Goal: Task Accomplishment & Management: Manage account settings

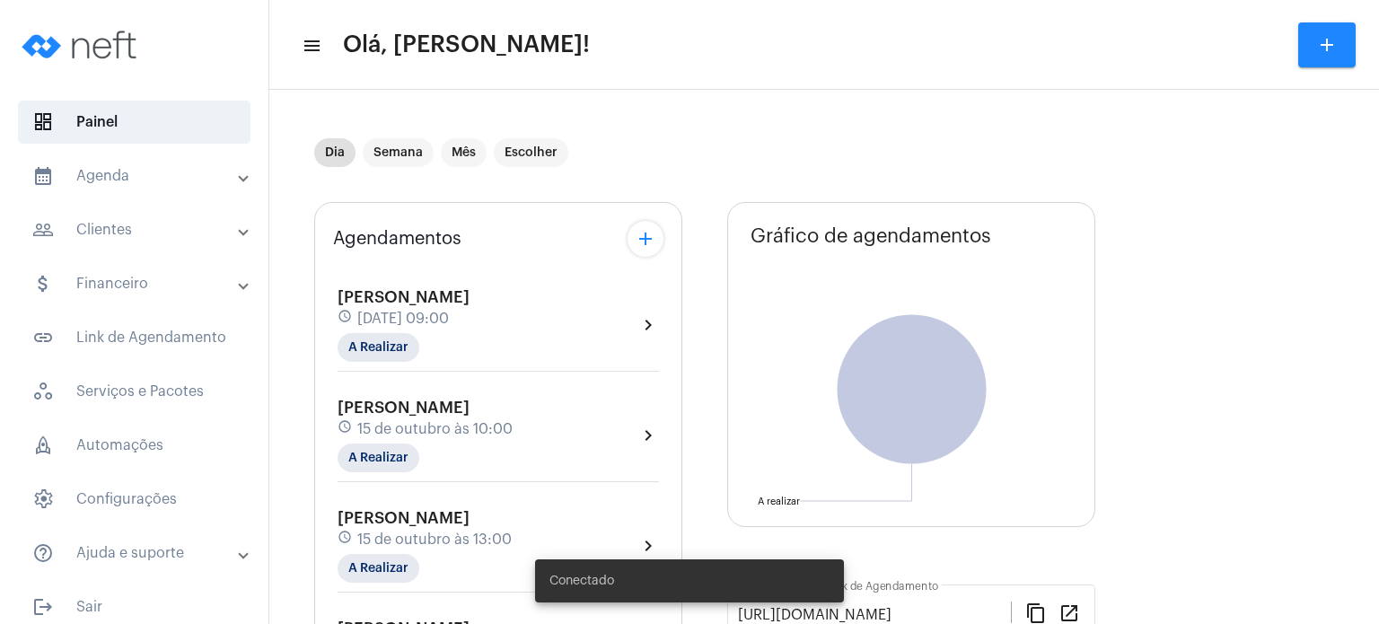
click at [416, 289] on span "[PERSON_NAME]" at bounding box center [403, 297] width 132 height 16
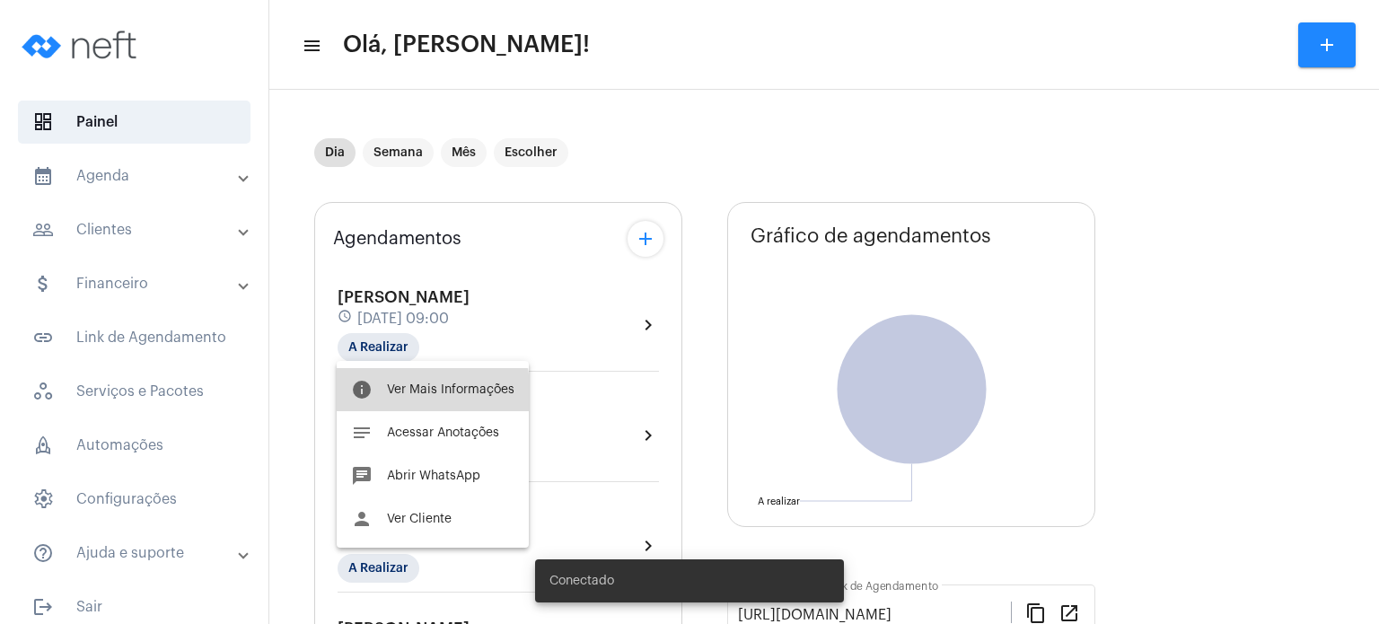
click at [402, 395] on button "info Ver Mais Informações" at bounding box center [433, 389] width 192 height 43
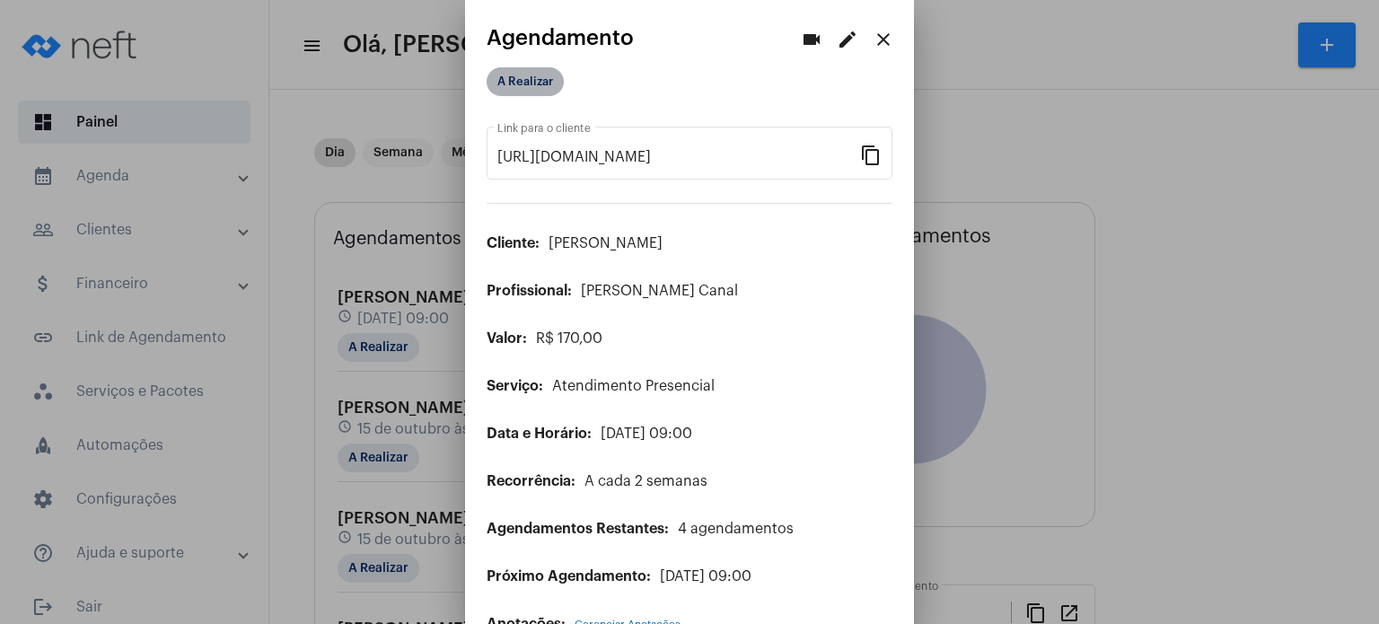
click at [530, 86] on mat-chip "A Realizar" at bounding box center [524, 81] width 77 height 29
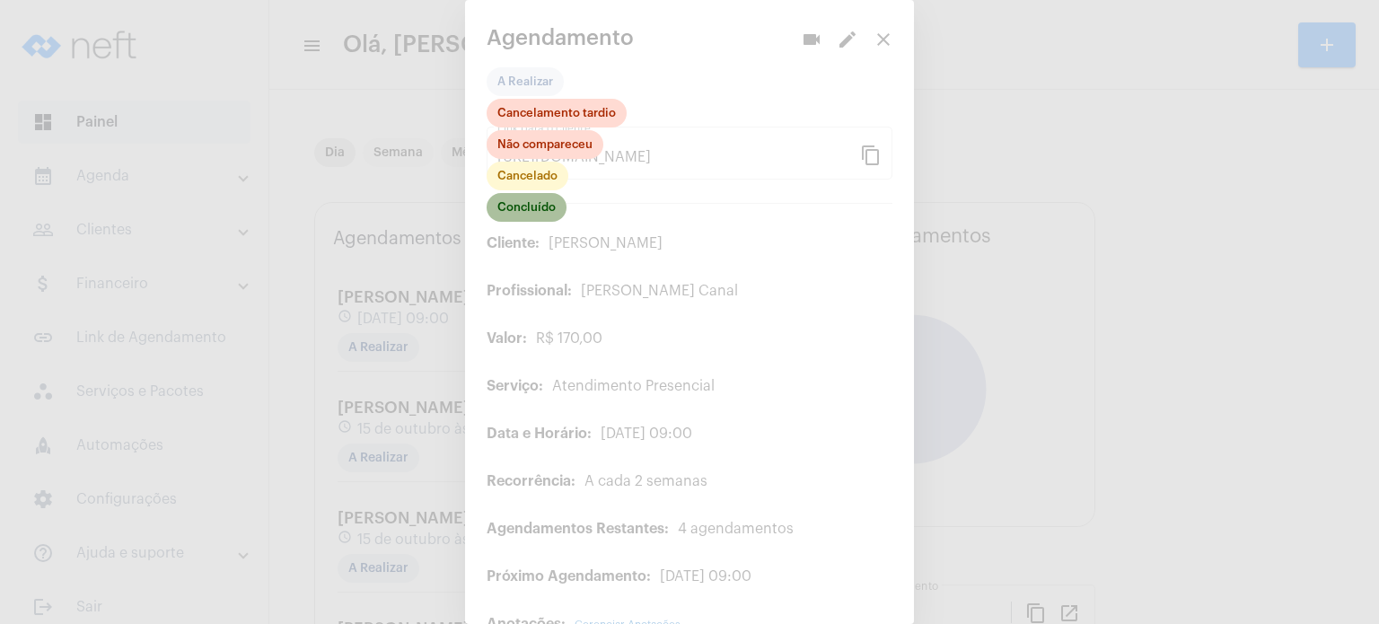
click at [531, 207] on mat-chip "Concluído" at bounding box center [526, 207] width 80 height 29
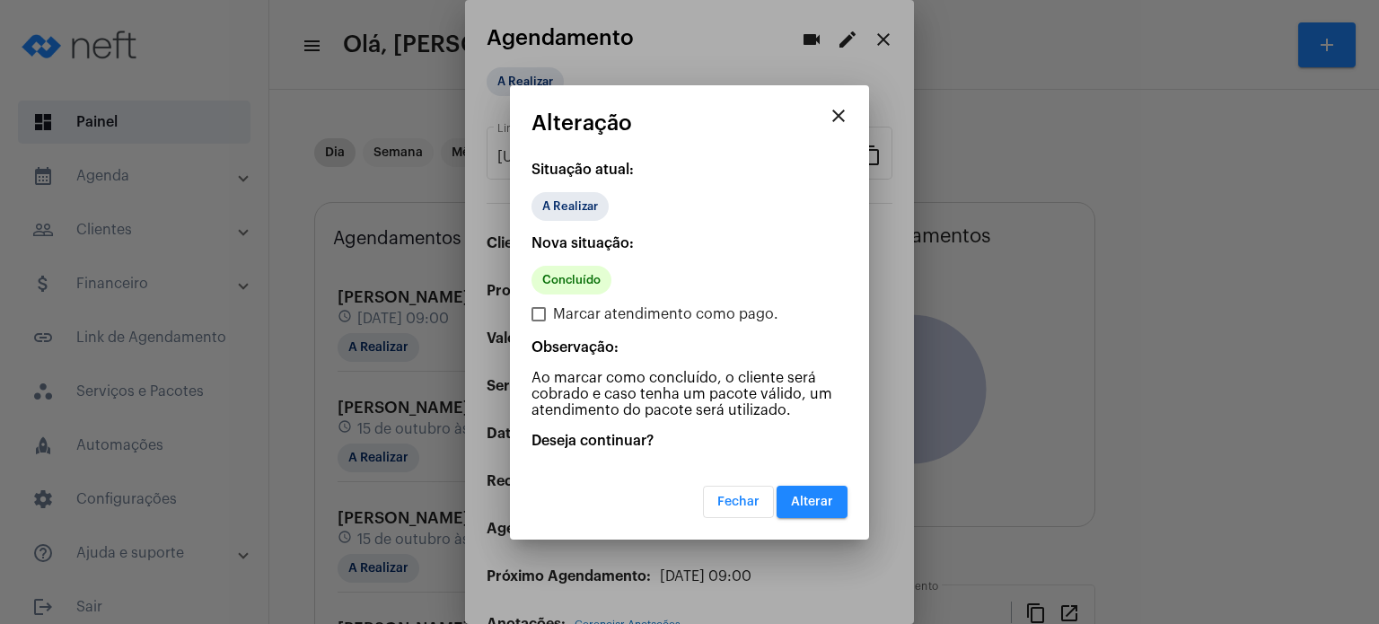
click at [807, 498] on span "Alterar" at bounding box center [812, 501] width 42 height 13
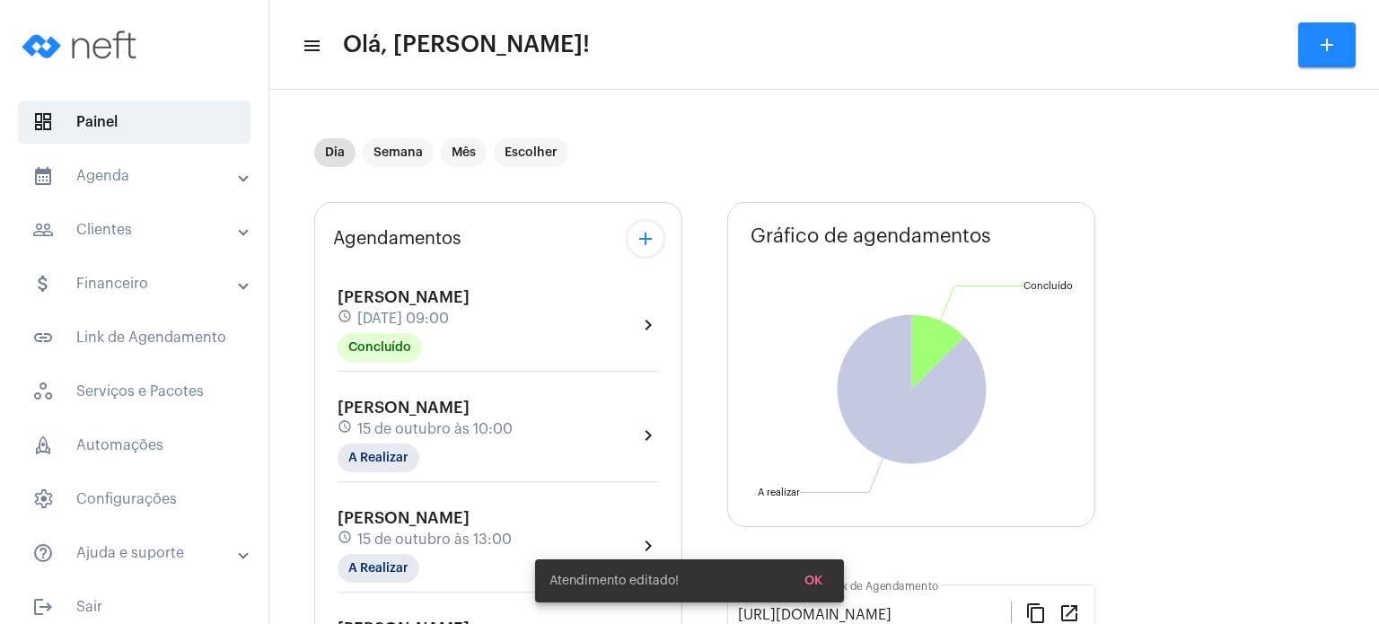
click at [374, 427] on span "15 de outubro às 10:00" at bounding box center [434, 429] width 155 height 16
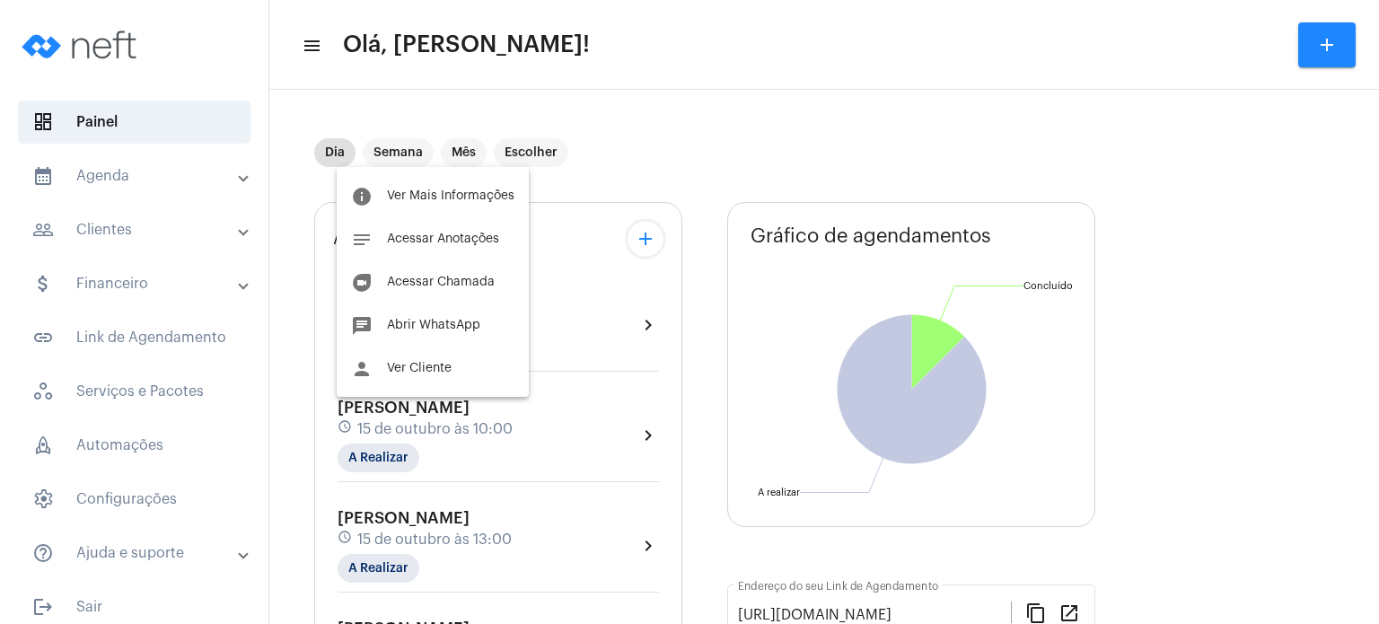
click at [406, 530] on div at bounding box center [689, 312] width 1379 height 624
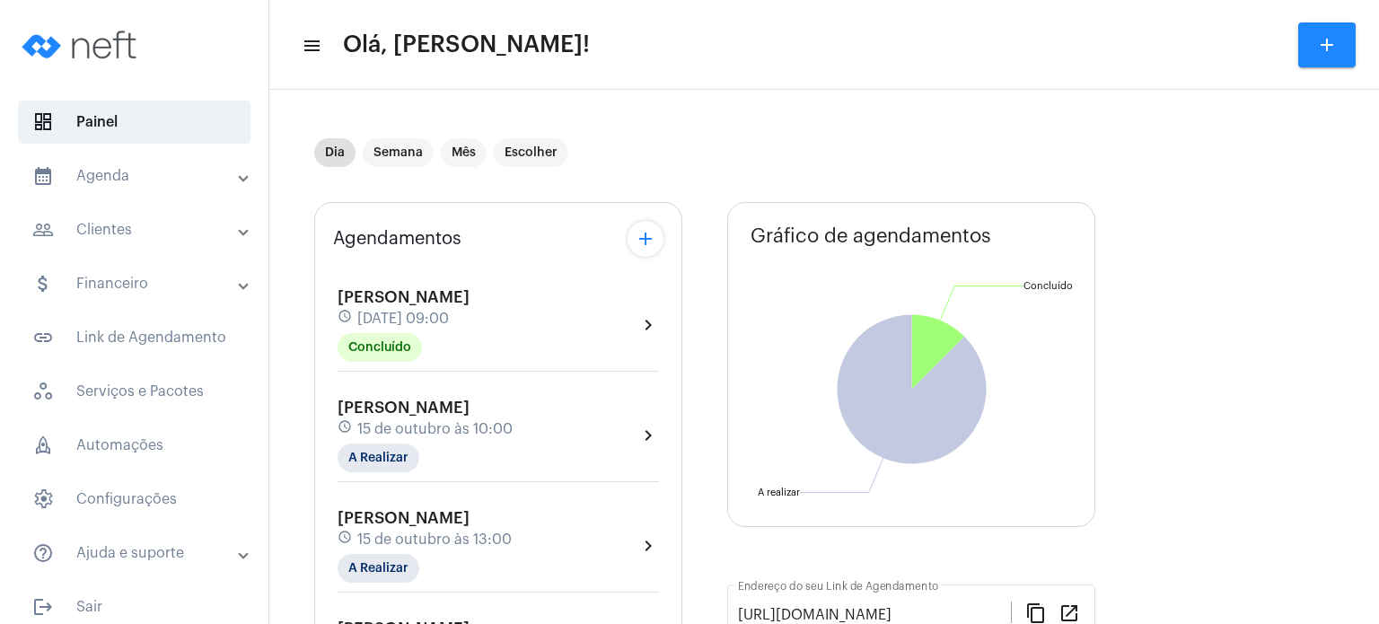
click at [406, 531] on span "15 de outubro às 13:00" at bounding box center [434, 539] width 154 height 16
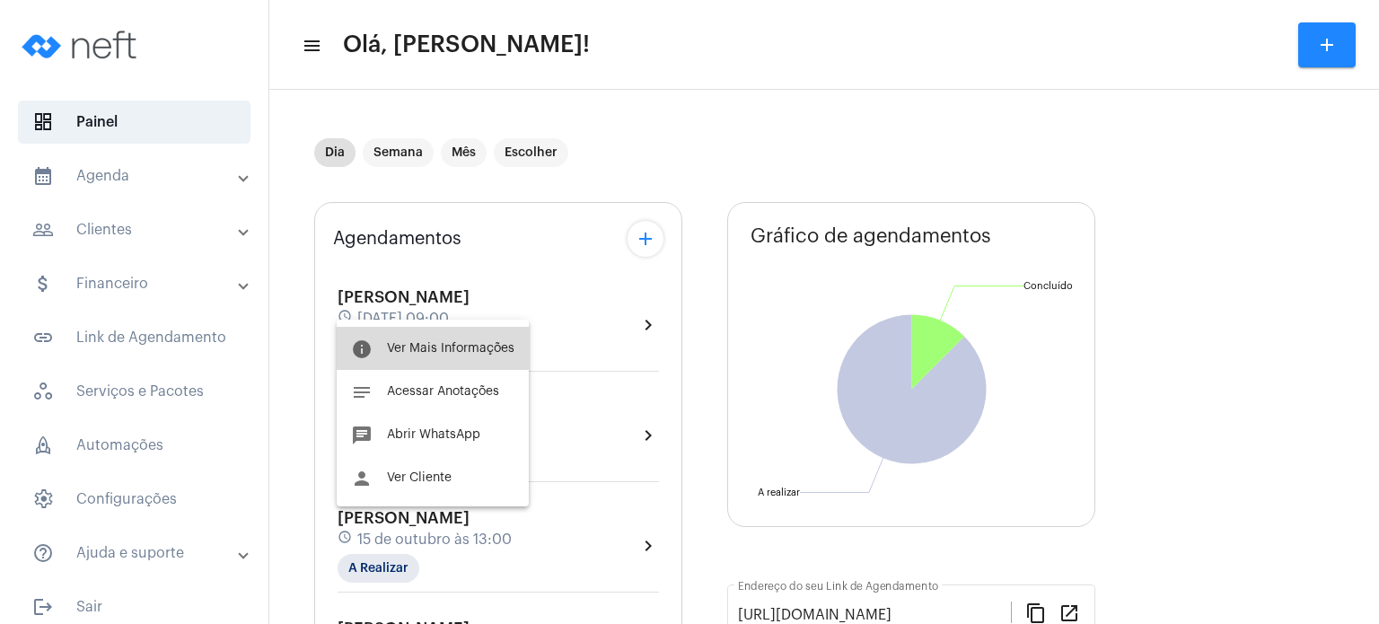
click at [411, 336] on button "info Ver Mais Informações" at bounding box center [433, 348] width 192 height 43
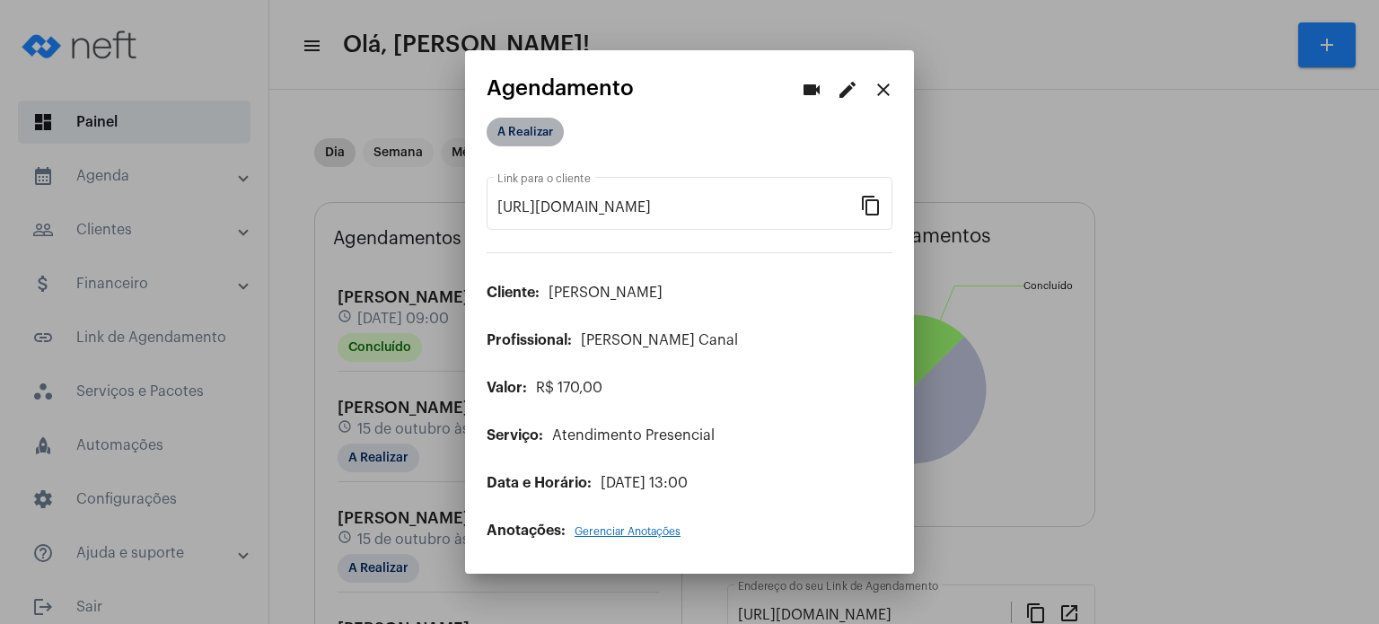
click at [510, 144] on mat-chip "A Realizar" at bounding box center [524, 132] width 77 height 29
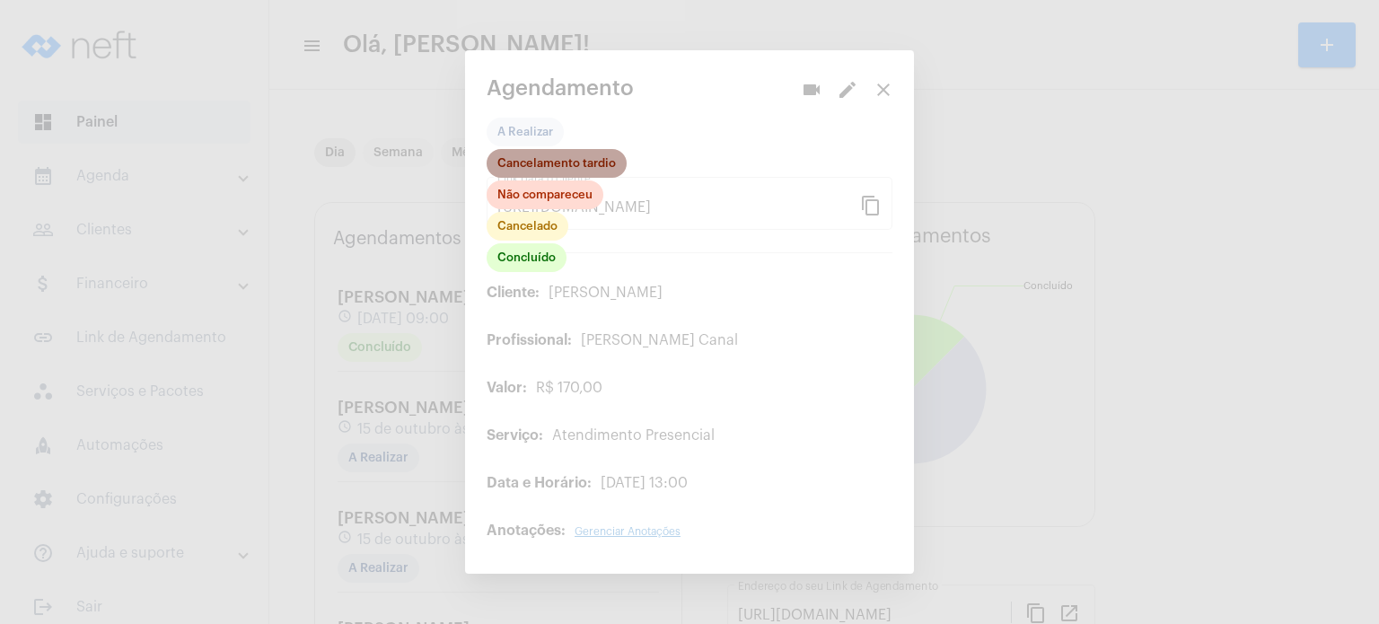
click at [585, 171] on mat-chip "Cancelamento tardio" at bounding box center [556, 163] width 140 height 29
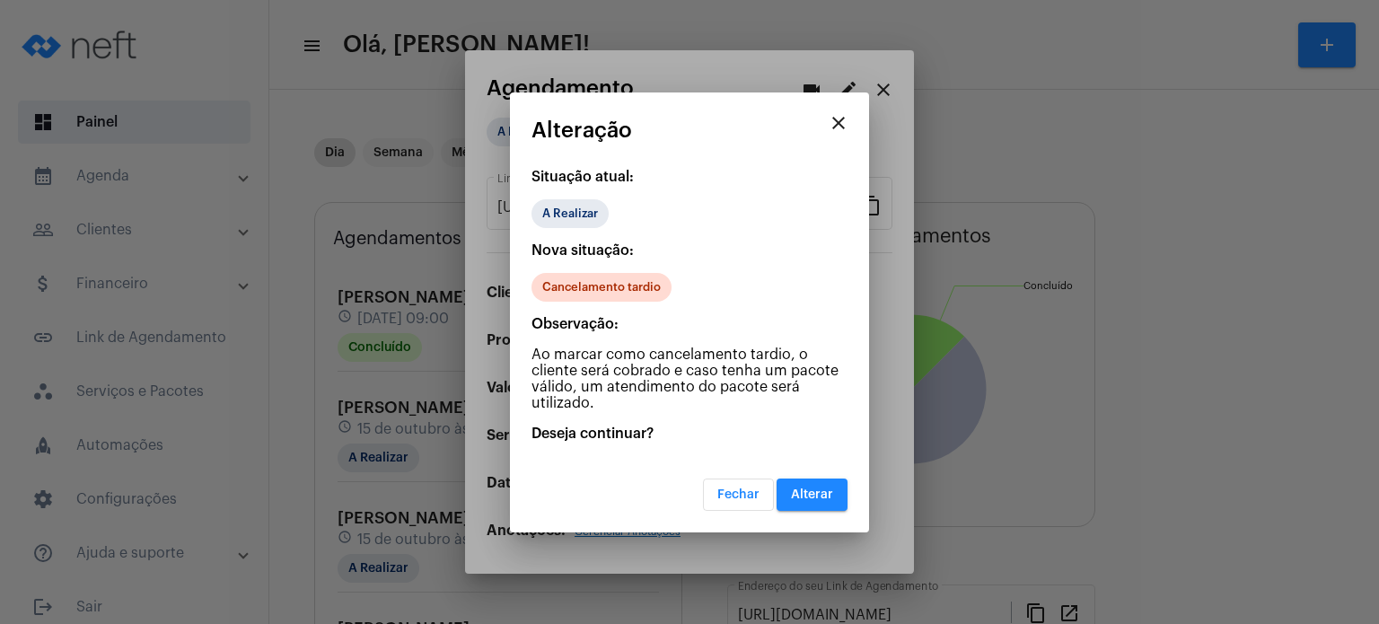
click at [794, 489] on span "Alterar" at bounding box center [812, 494] width 42 height 13
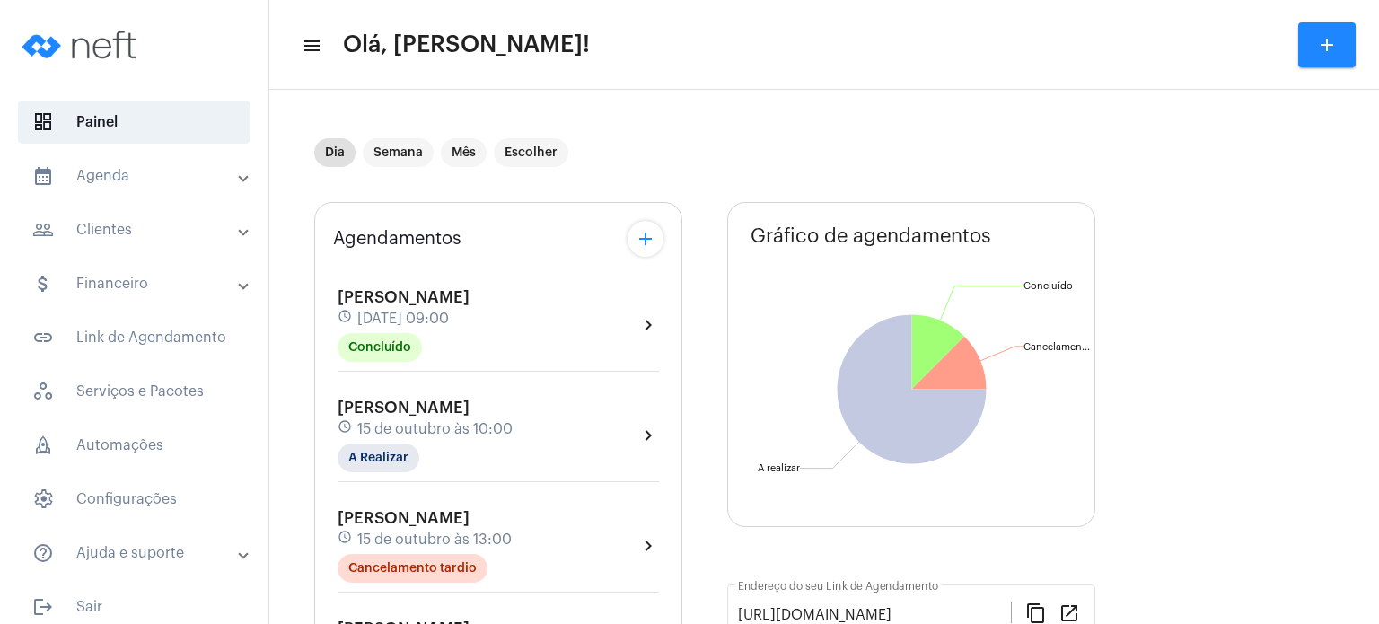
click at [102, 193] on mat-expansion-panel-header "calendar_month_outlined Agenda" at bounding box center [140, 175] width 258 height 43
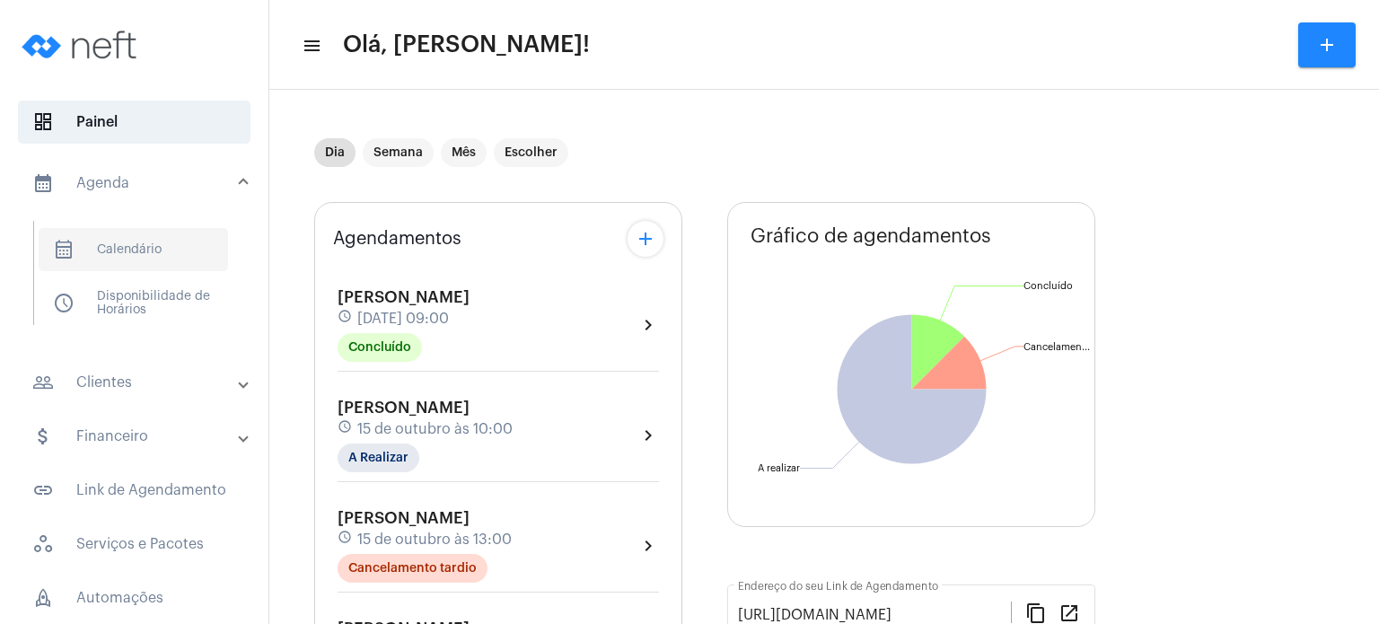
click at [118, 252] on span "calendar_month_outlined Calendário" at bounding box center [133, 249] width 189 height 43
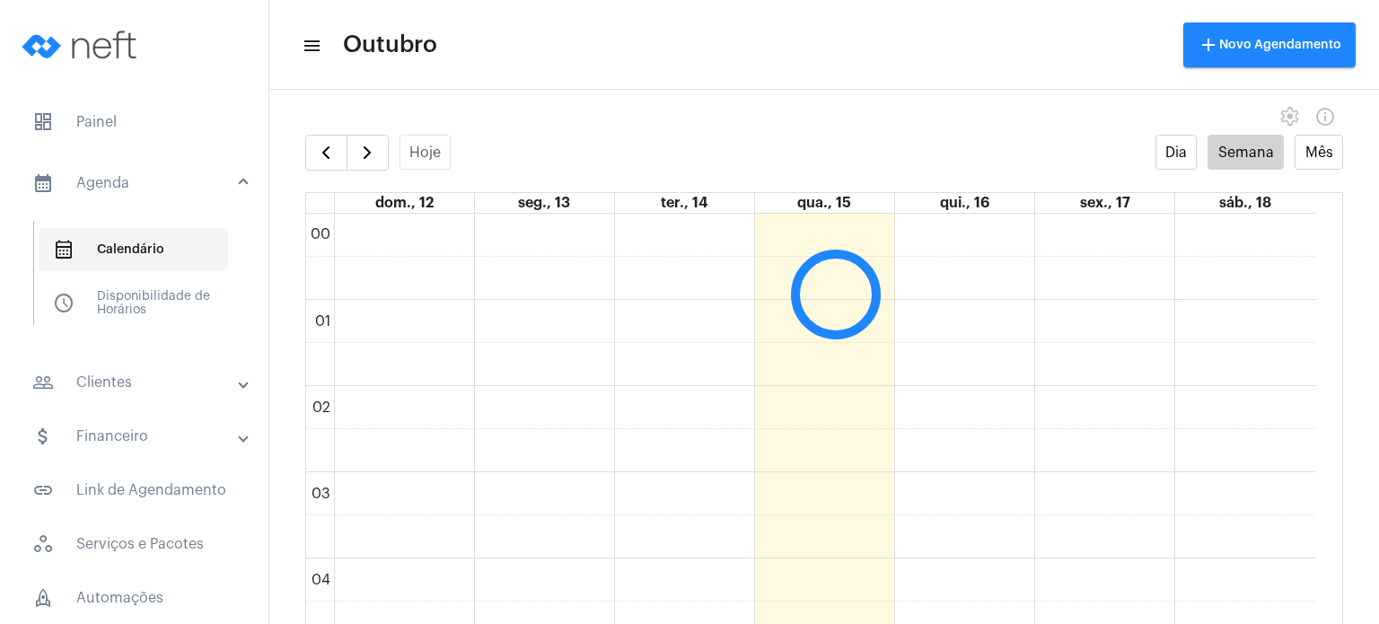
scroll to position [517, 0]
click at [385, 154] on button "button" at bounding box center [367, 153] width 42 height 36
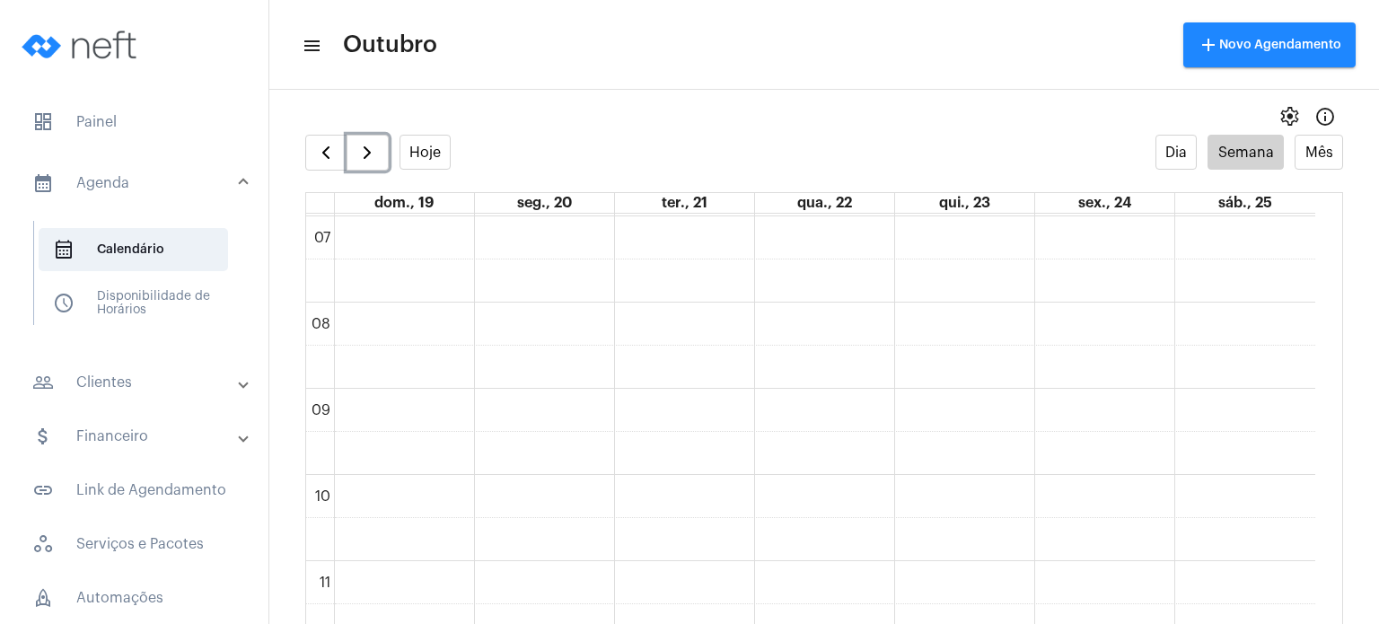
scroll to position [608, 0]
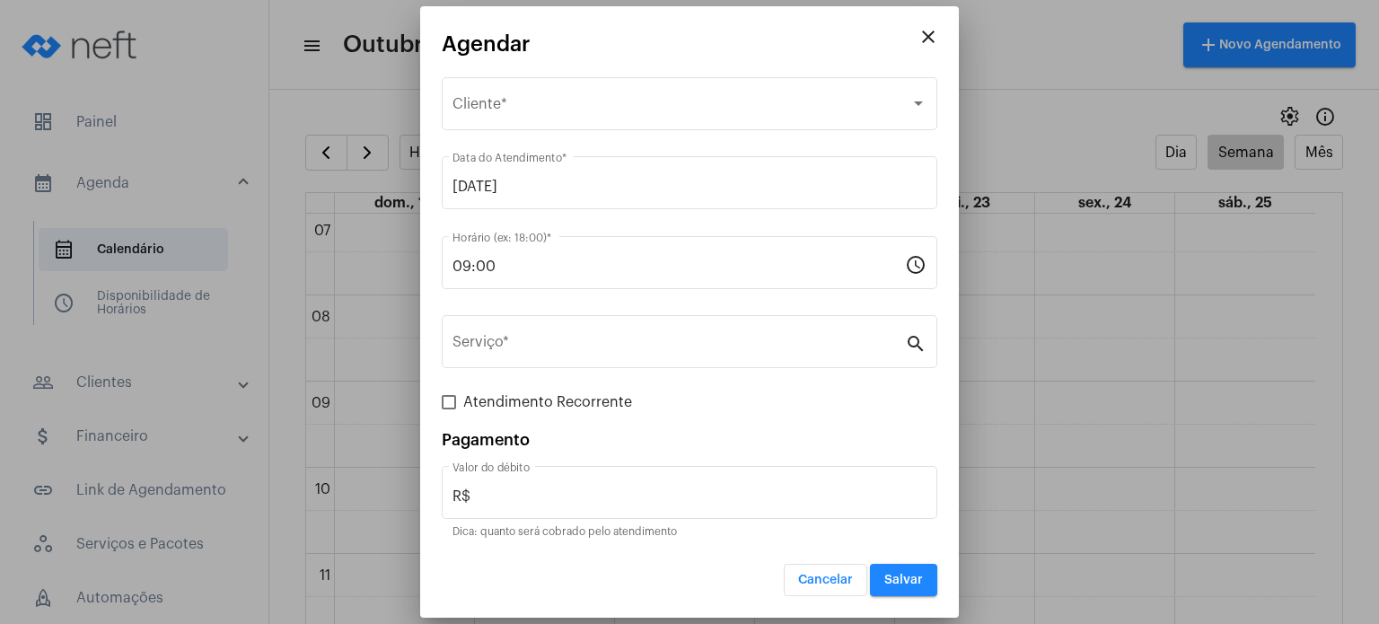
click at [842, 399] on div "Atendimento Recorrente" at bounding box center [689, 402] width 495 height 22
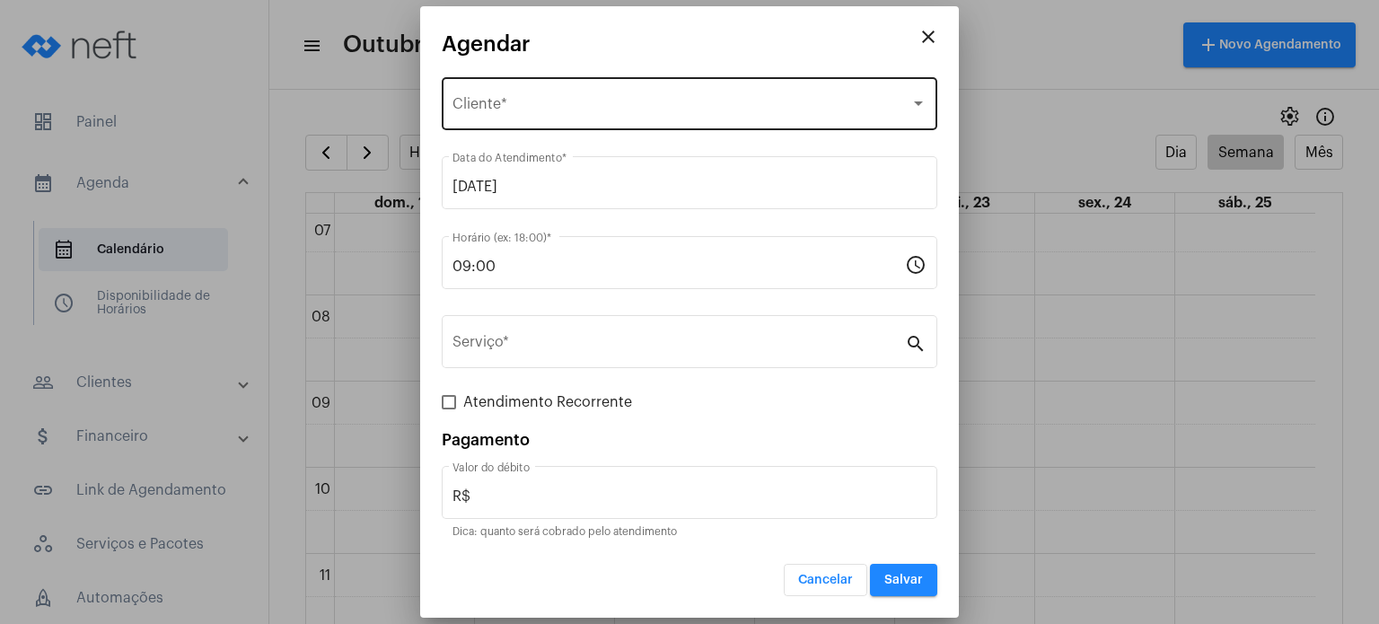
click at [675, 96] on div "Selecione o Cliente Cliente *" at bounding box center [689, 102] width 474 height 57
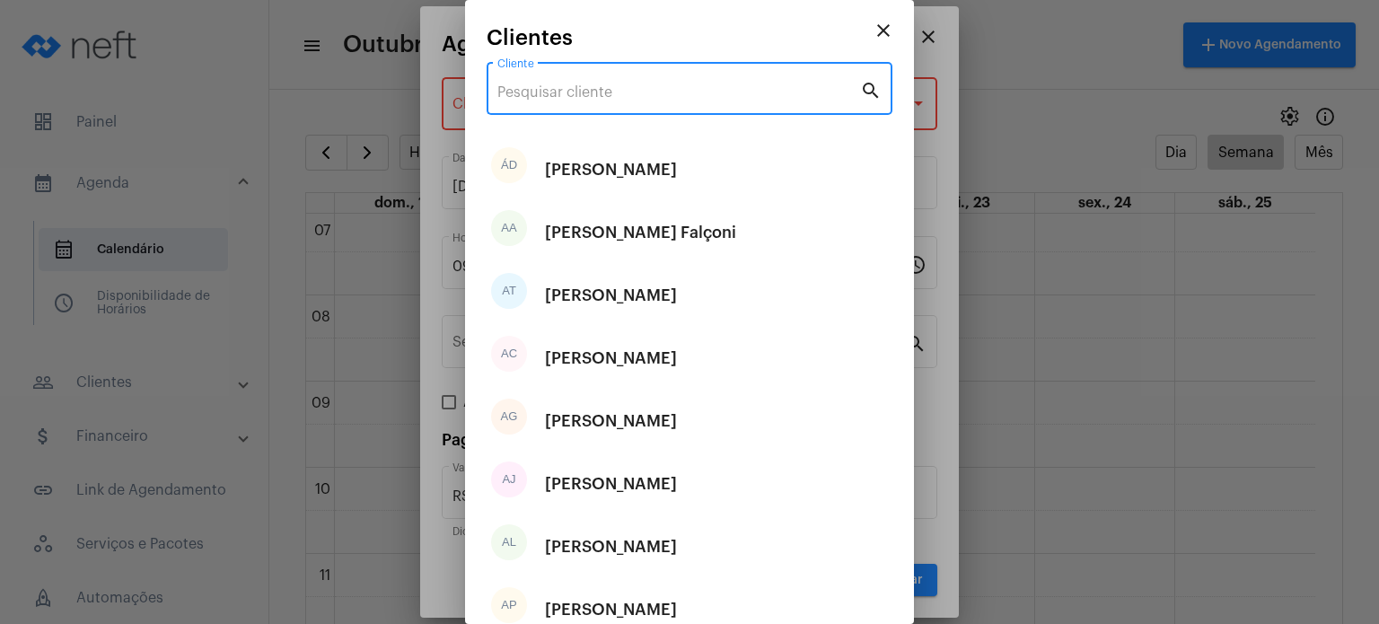
click at [675, 96] on input "Cliente" at bounding box center [678, 92] width 363 height 16
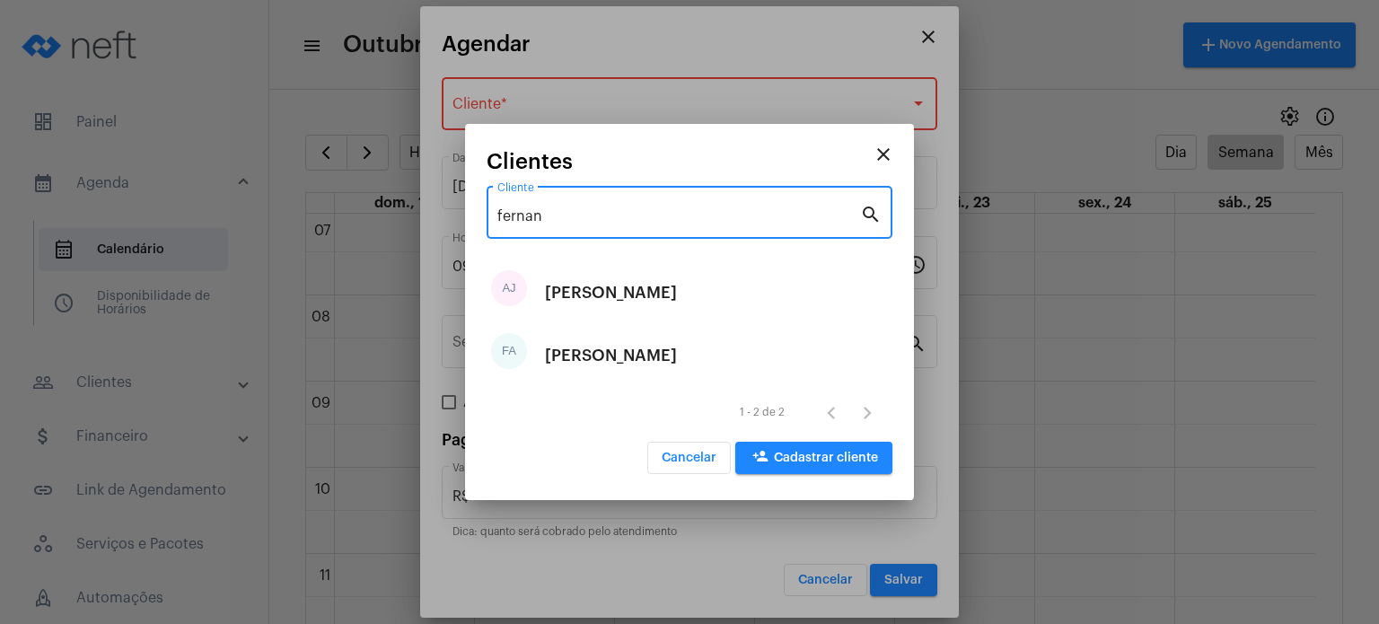
type input "fernan"
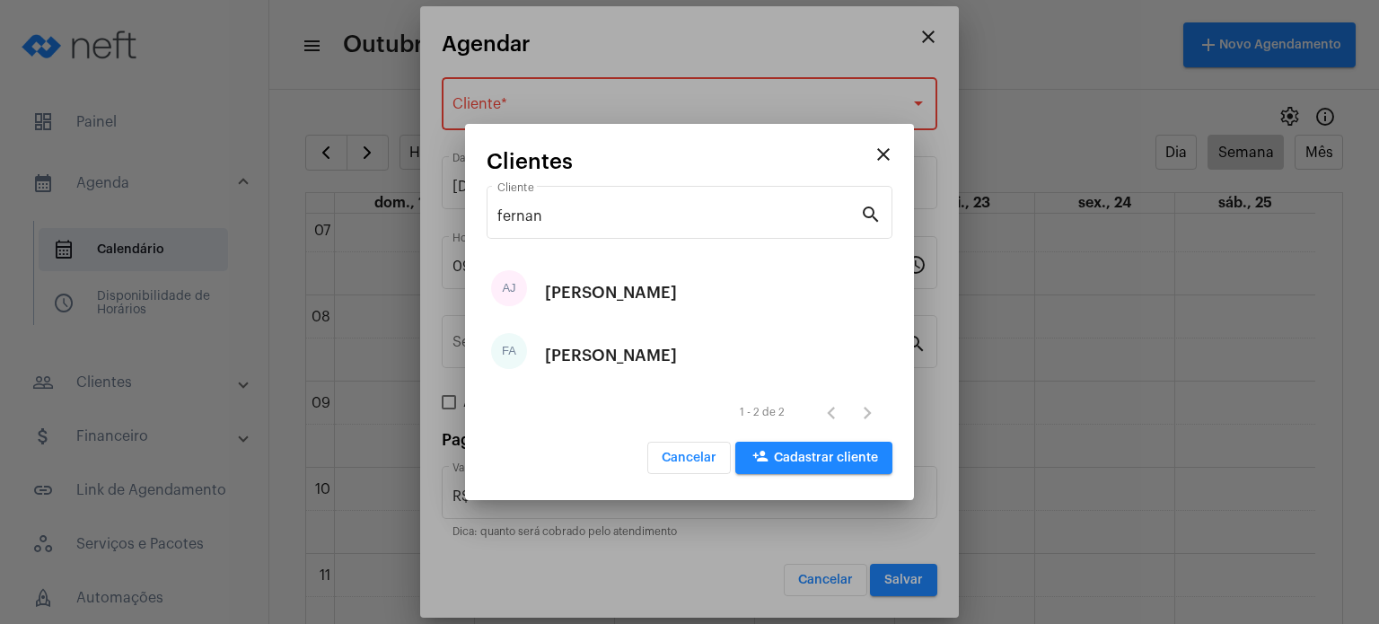
click at [674, 351] on div "[PERSON_NAME]" at bounding box center [611, 356] width 132 height 54
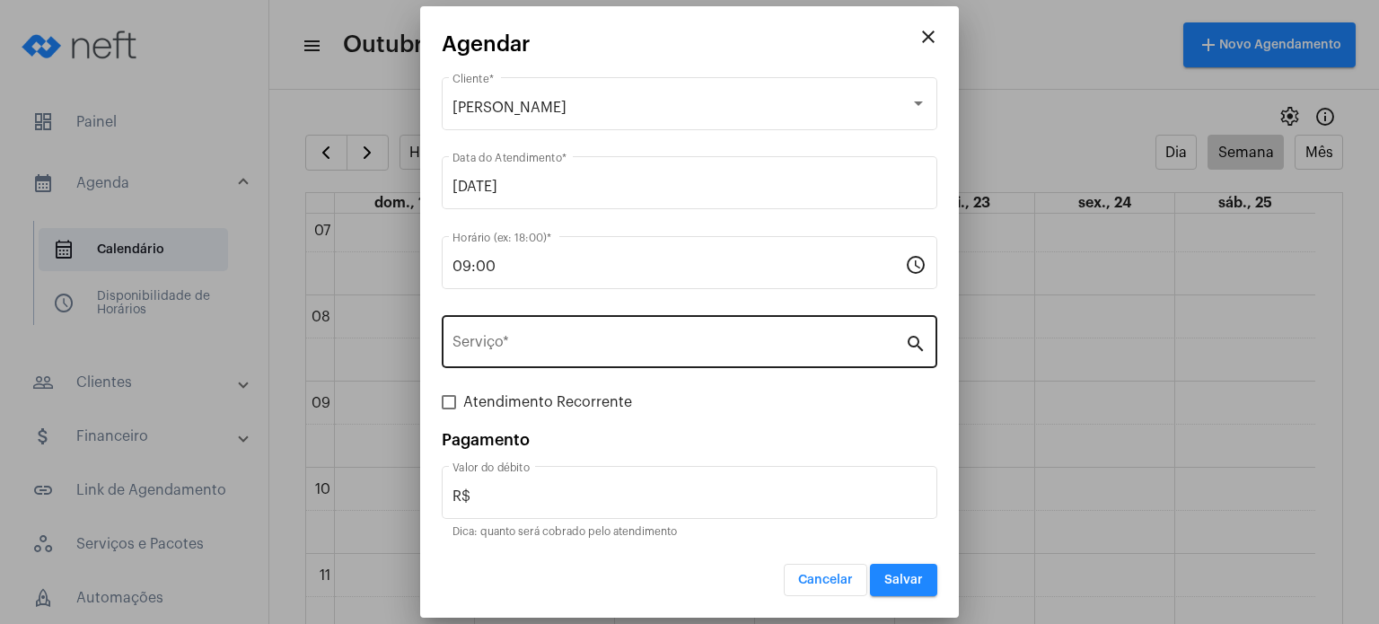
click at [585, 335] on div "Serviço *" at bounding box center [678, 339] width 452 height 57
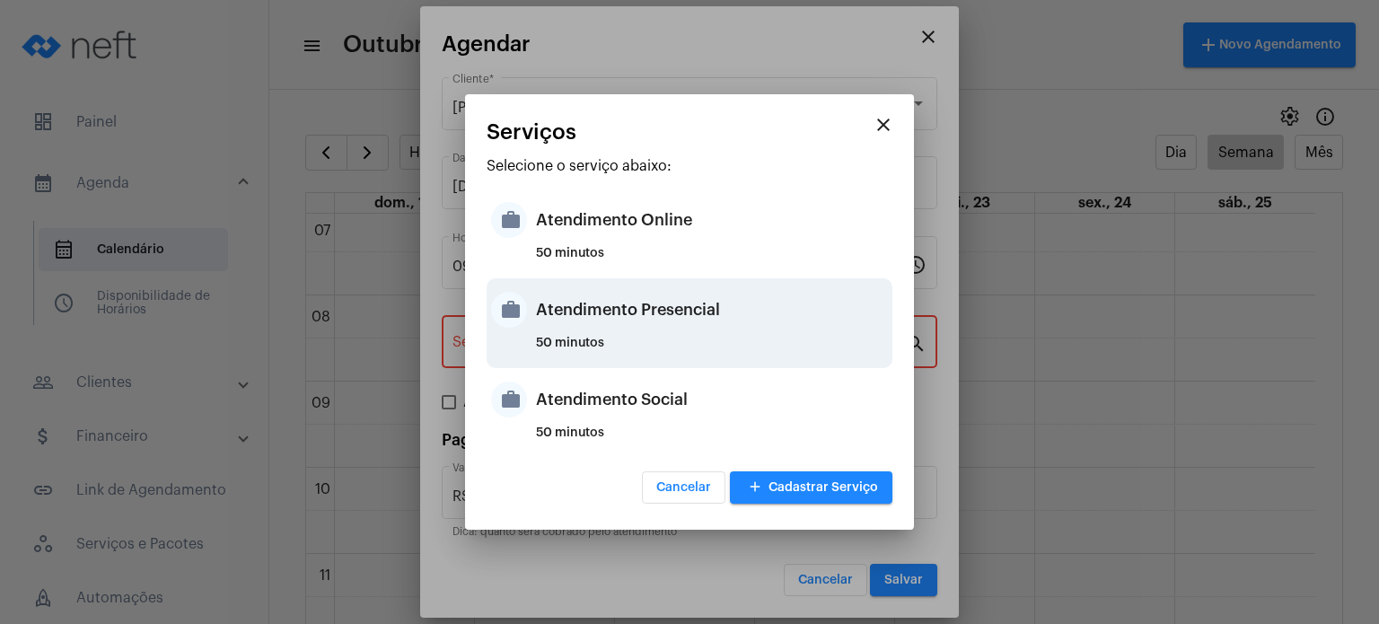
click at [596, 320] on div "Atendimento Presencial" at bounding box center [712, 310] width 352 height 54
type input "Atendimento Presencial"
type input "R$ 170"
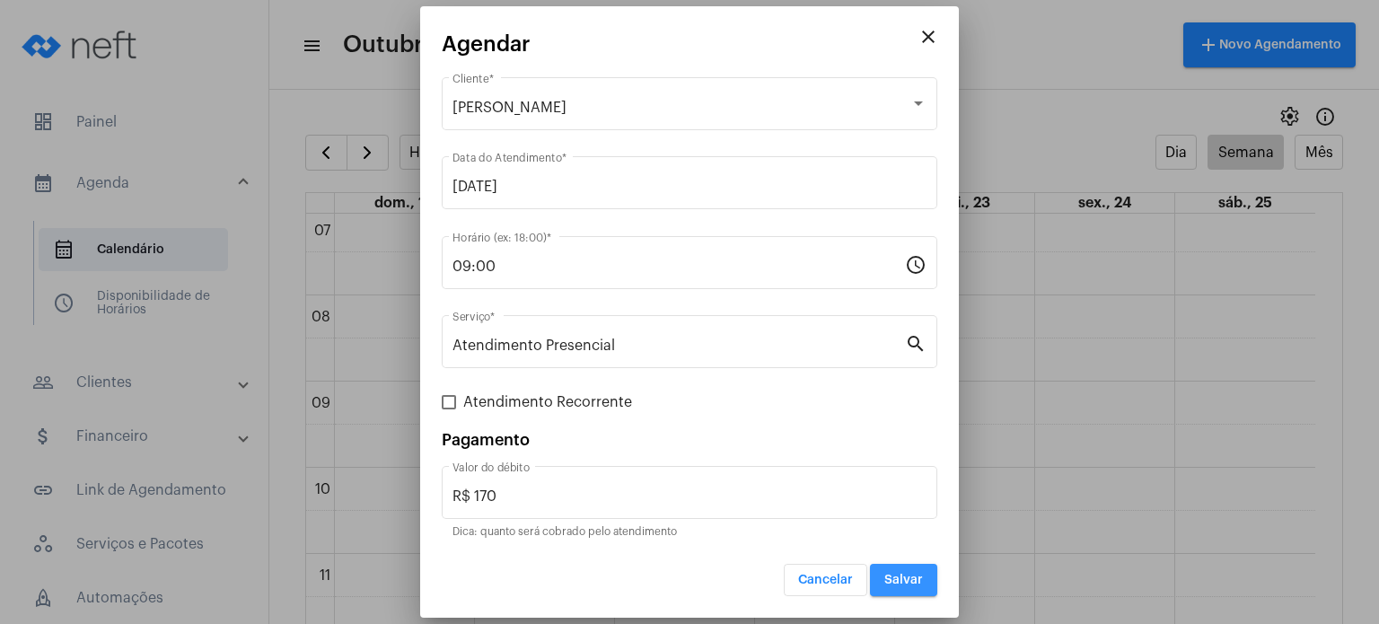
click at [896, 574] on span "Salvar" at bounding box center [903, 580] width 39 height 13
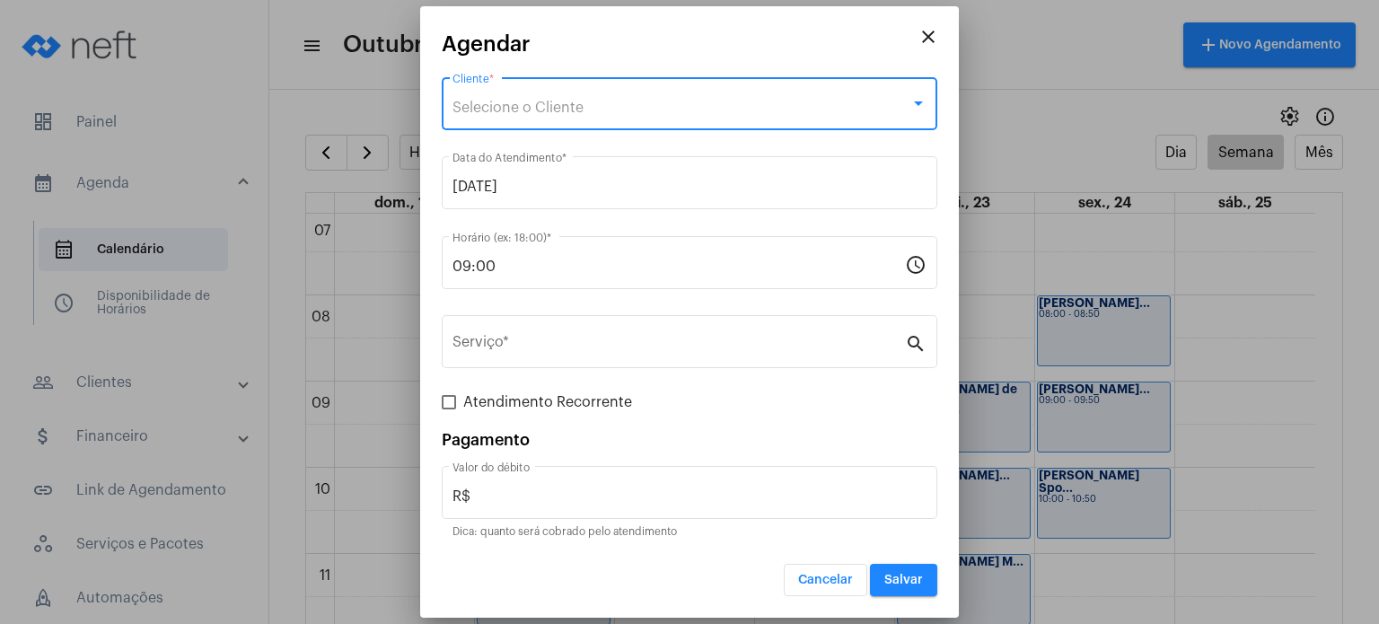
click at [594, 101] on div "Selecione o Cliente" at bounding box center [681, 108] width 458 height 16
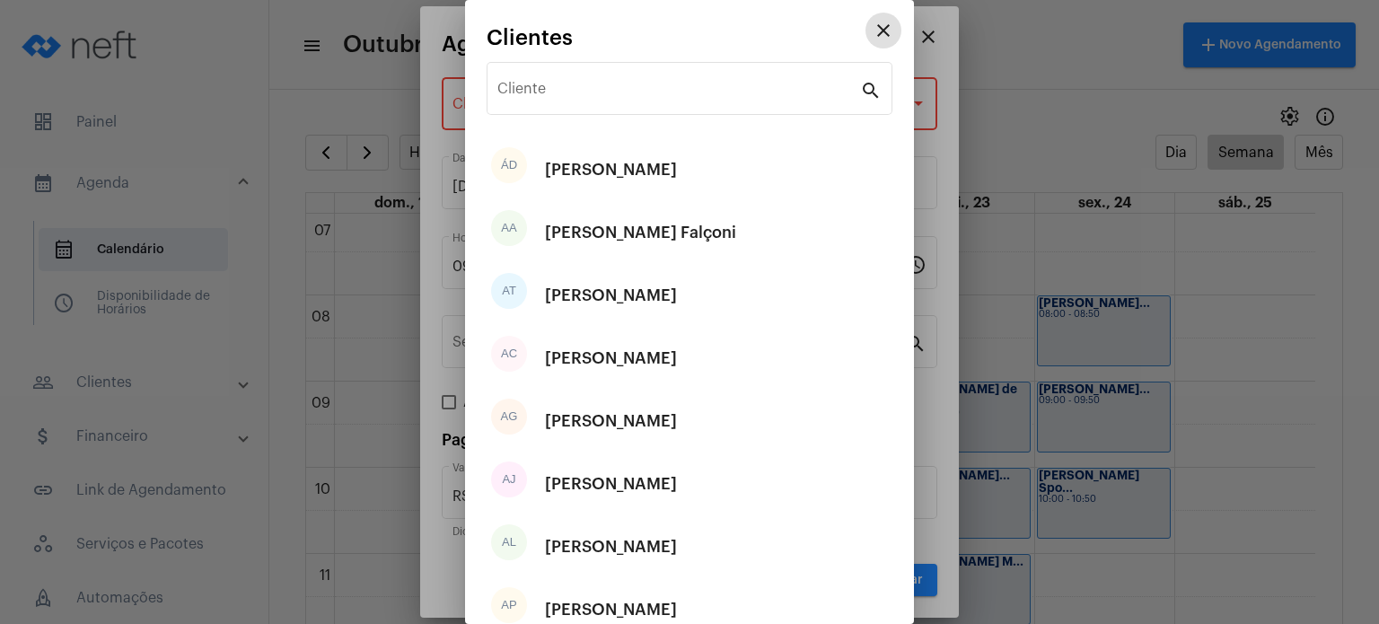
click at [594, 101] on div "Cliente" at bounding box center [678, 86] width 363 height 57
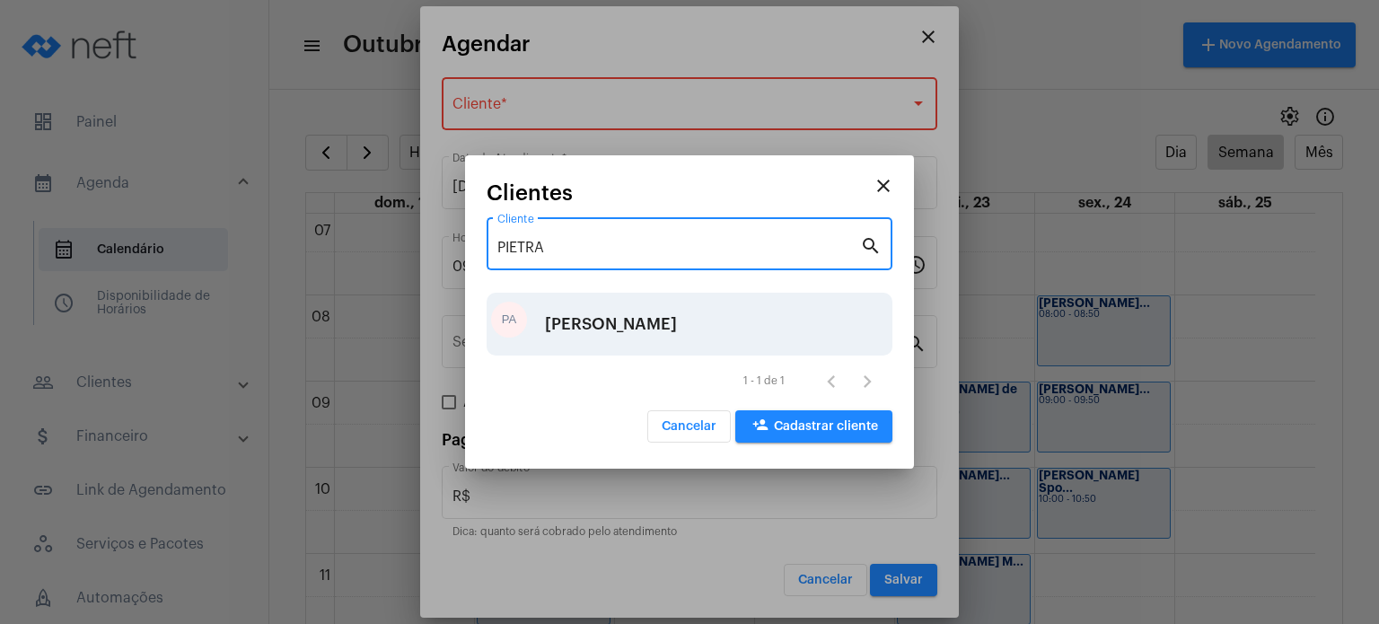
type input "PIETRA"
click at [586, 322] on div "[PERSON_NAME]" at bounding box center [611, 324] width 132 height 54
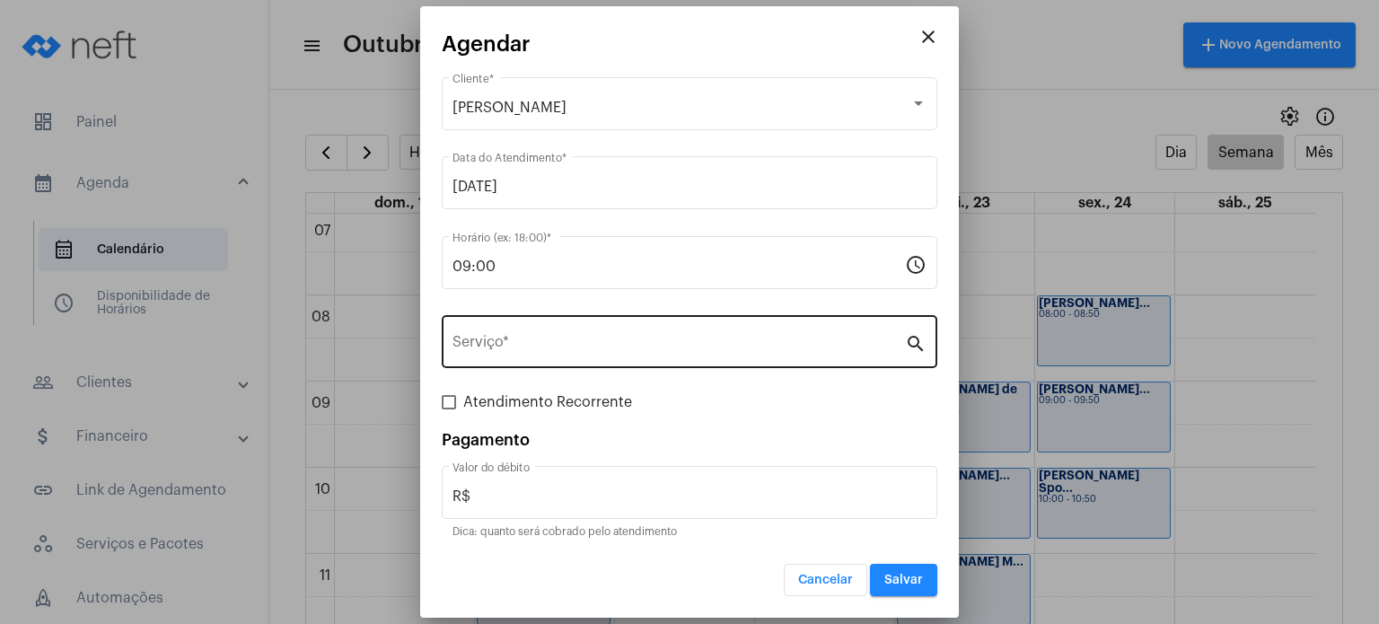
click at [530, 323] on div "Serviço *" at bounding box center [678, 339] width 452 height 57
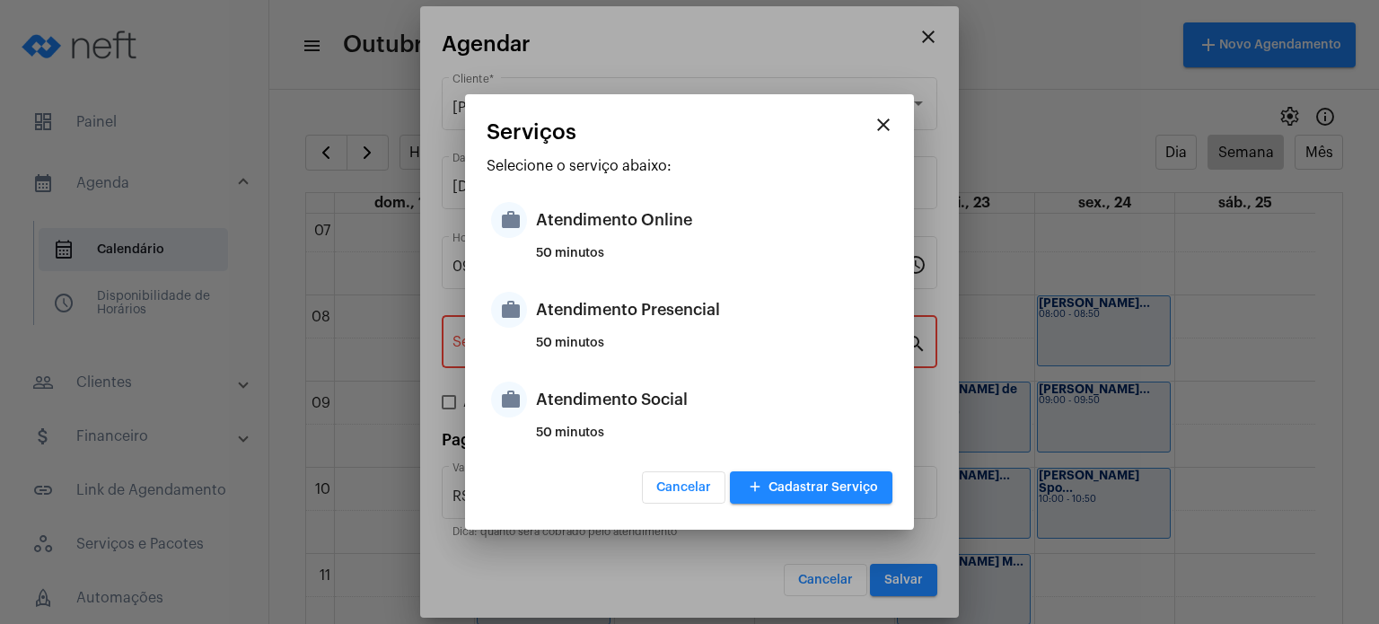
click at [530, 323] on div "work Atendimento Presencial 50 minutos" at bounding box center [689, 323] width 406 height 90
type input "Atendimento Presencial"
type input "R$ 170"
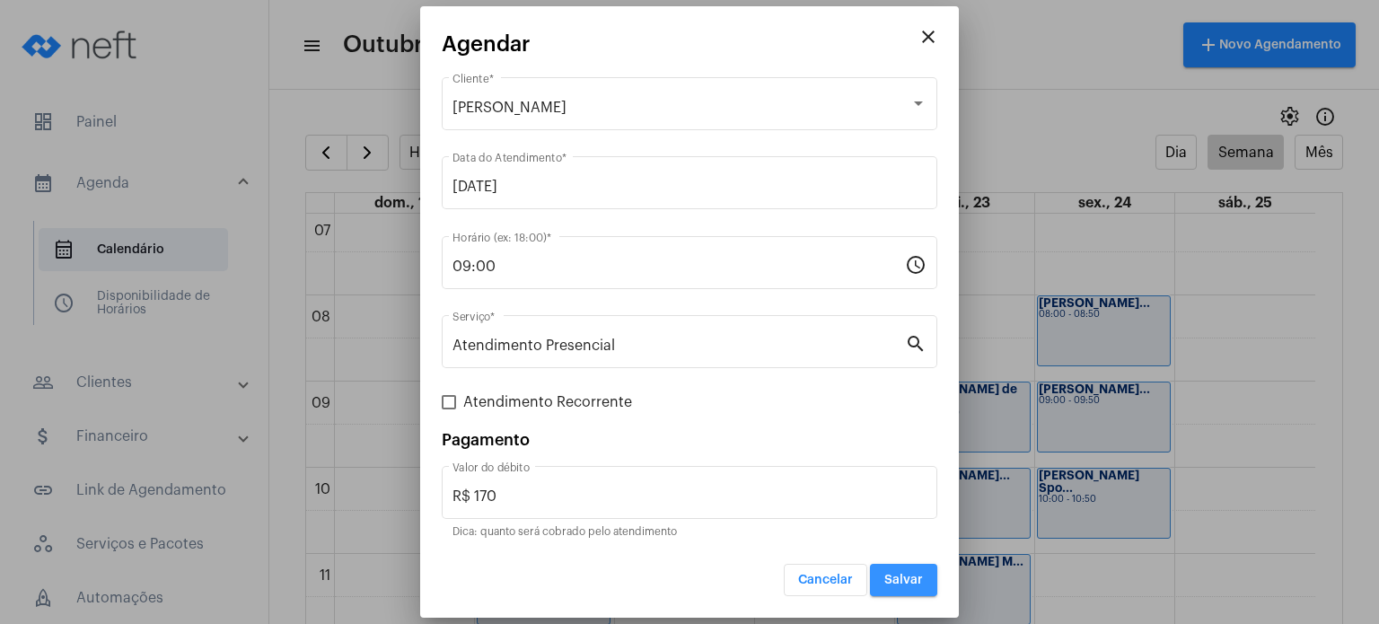
click at [898, 577] on span "Salvar" at bounding box center [903, 580] width 39 height 13
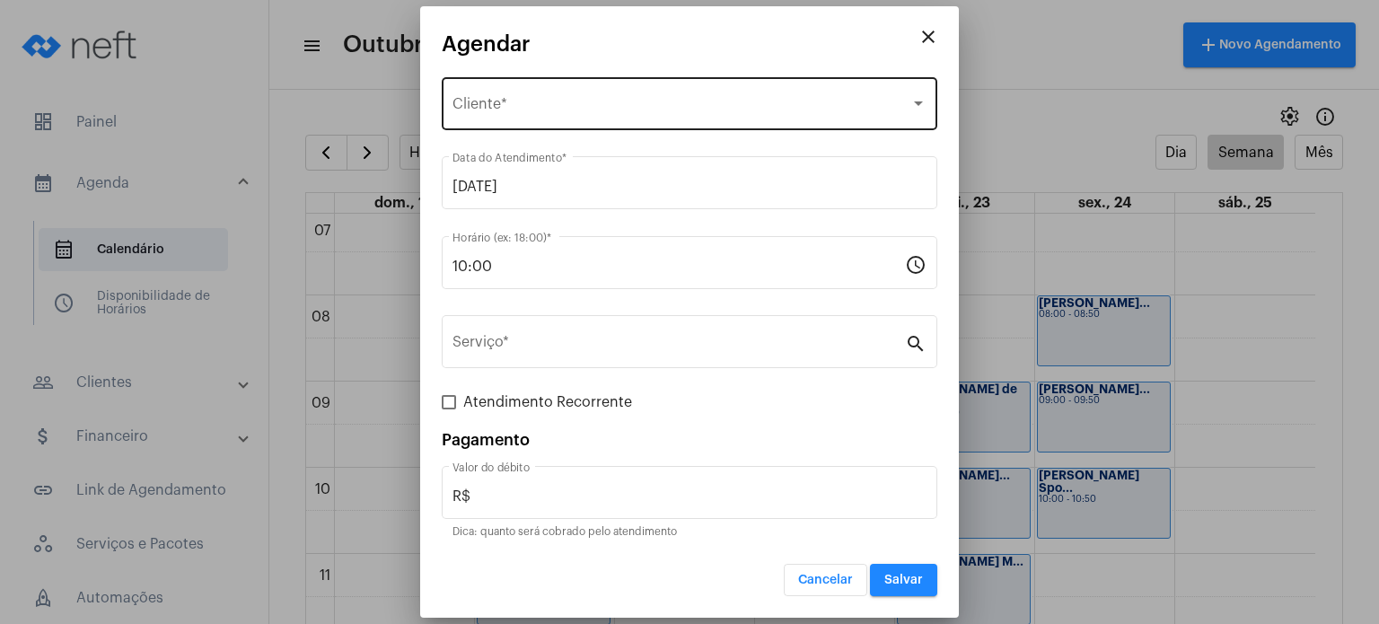
click at [658, 107] on div "Selecione o Cliente" at bounding box center [681, 108] width 458 height 16
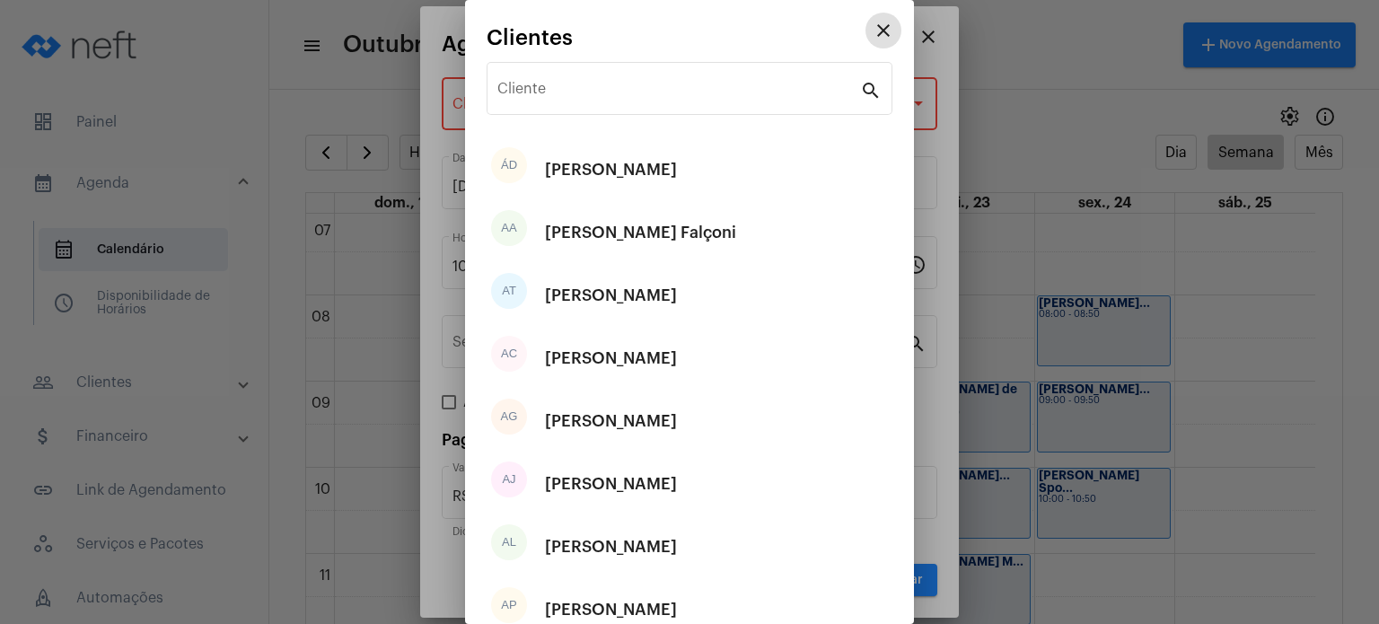
click at [658, 107] on div "Cliente" at bounding box center [678, 86] width 363 height 57
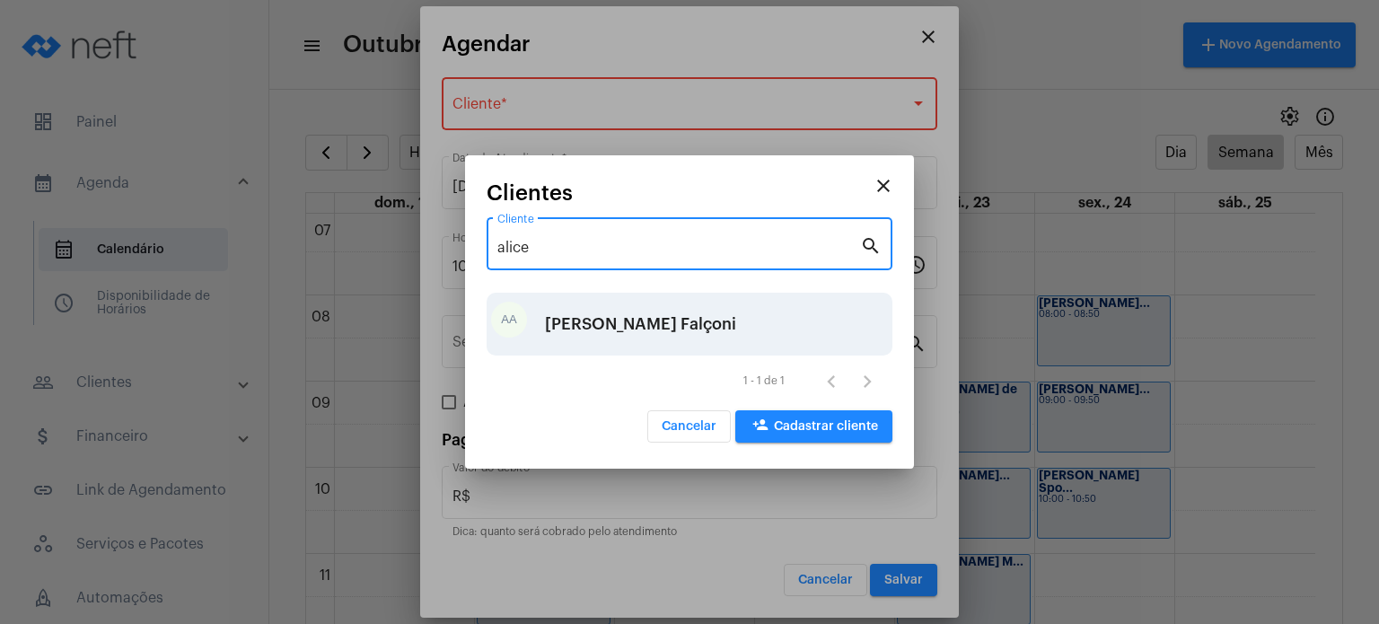
type input "alice"
click at [639, 311] on div "[PERSON_NAME] Falçoni" at bounding box center [640, 324] width 191 height 54
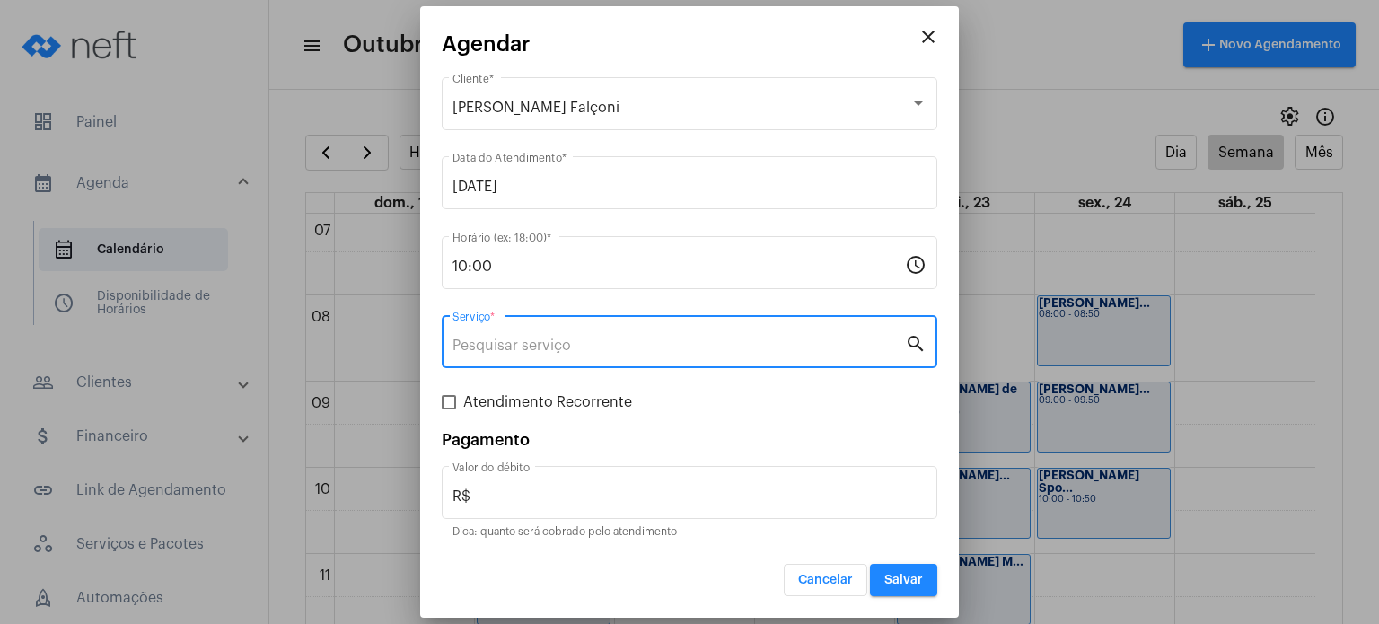
click at [772, 346] on input "Serviço *" at bounding box center [678, 345] width 452 height 16
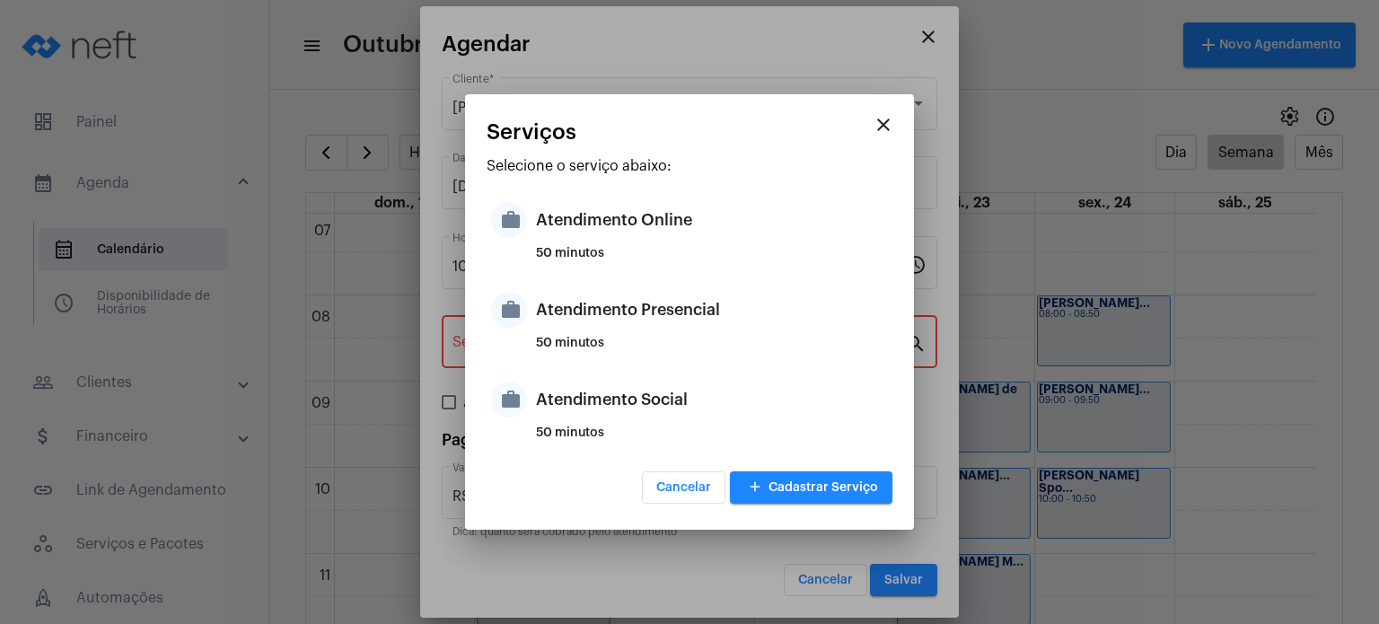
click at [772, 346] on div "50 minutos" at bounding box center [712, 350] width 352 height 27
type input "Atendimento Presencial"
type input "R$ 170"
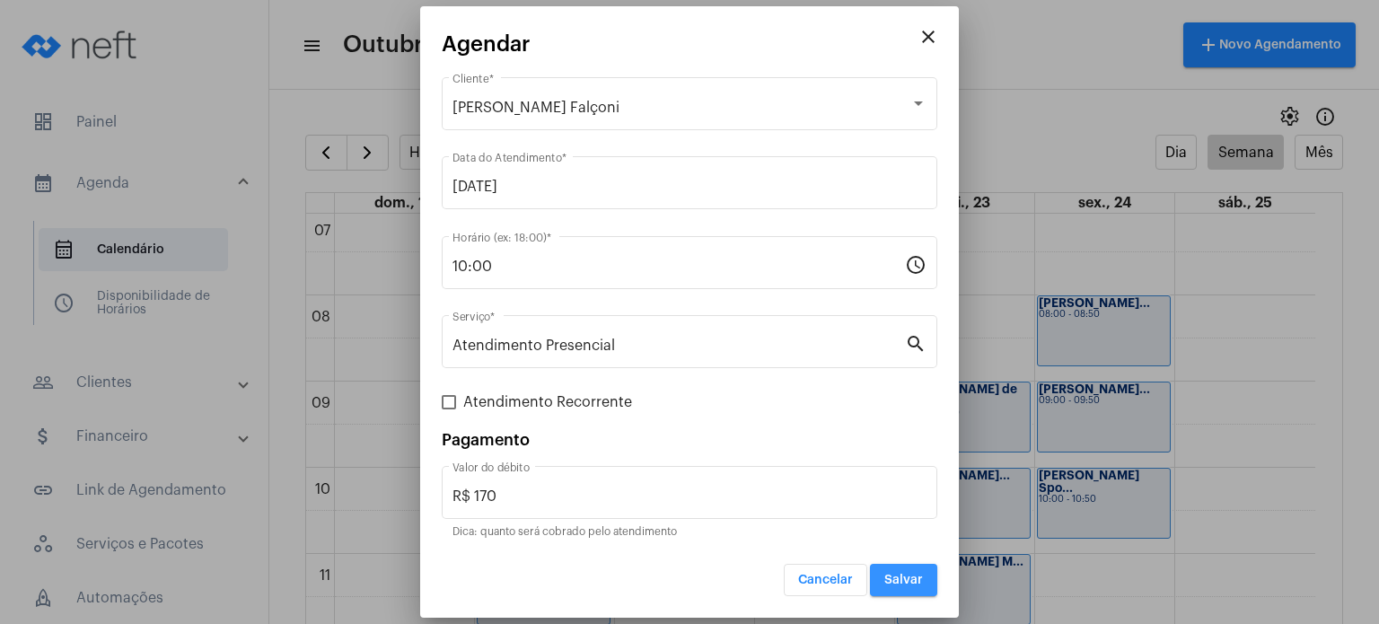
click at [905, 574] on span "Salvar" at bounding box center [903, 580] width 39 height 13
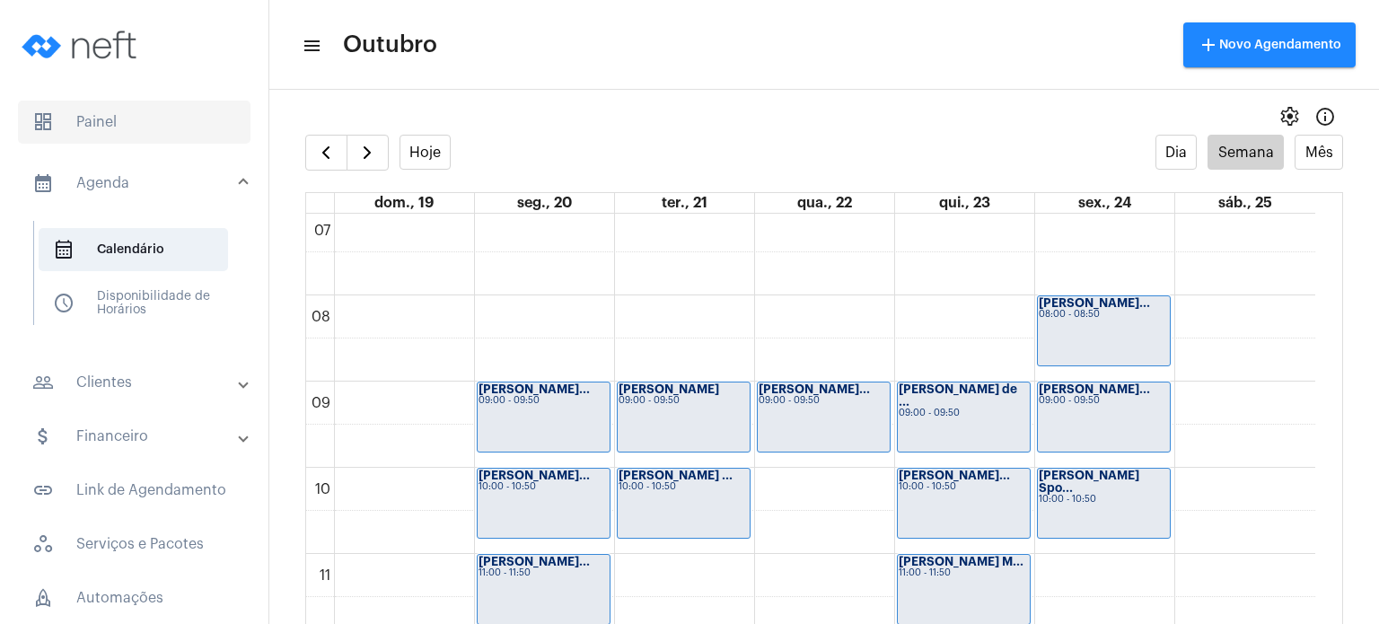
click at [136, 121] on span "dashboard Painel" at bounding box center [134, 122] width 232 height 43
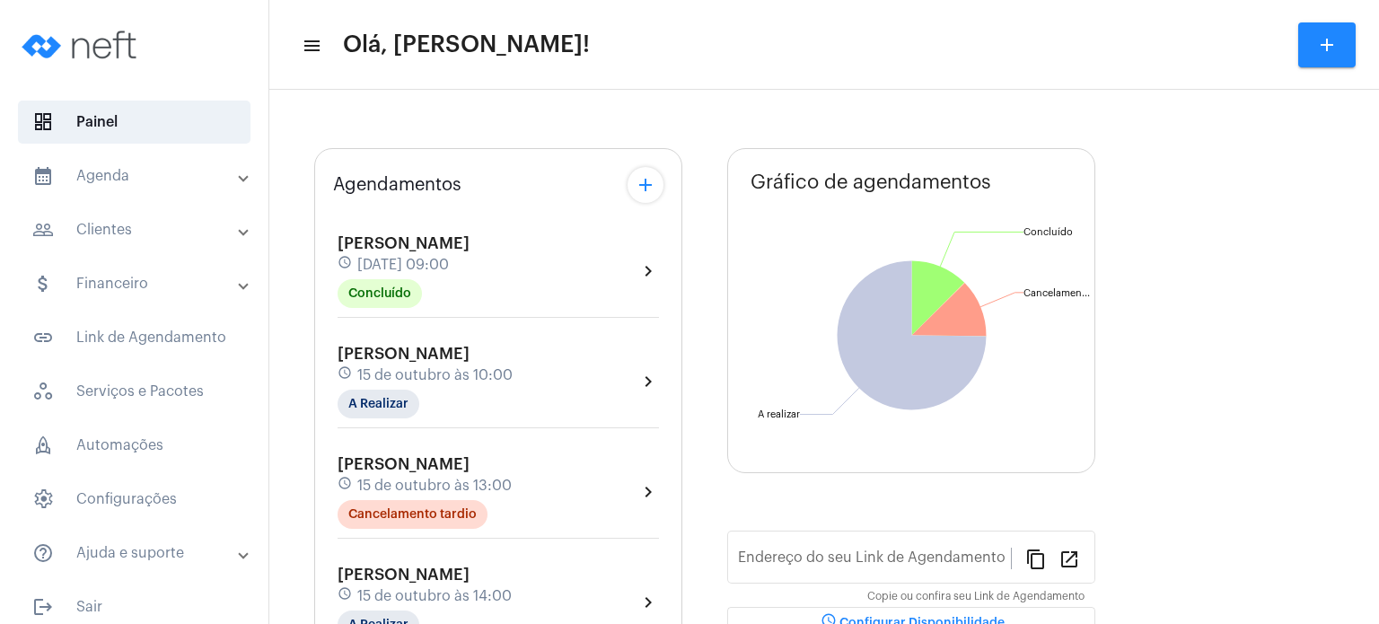
type input "[URL][DOMAIN_NAME]"
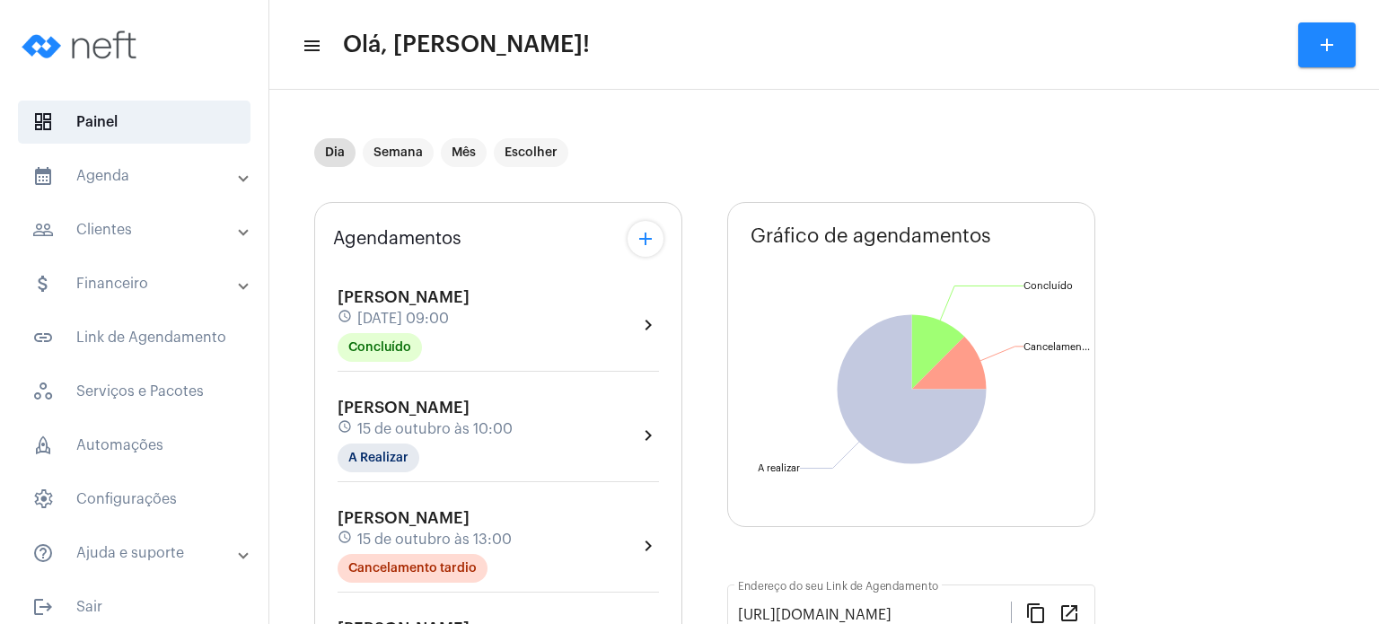
click at [358, 368] on div "[PERSON_NAME] schedule [DATE] 09:00 Concluído chevron_right" at bounding box center [498, 330] width 330 height 92
click at [363, 408] on span "[PERSON_NAME]" at bounding box center [403, 407] width 132 height 16
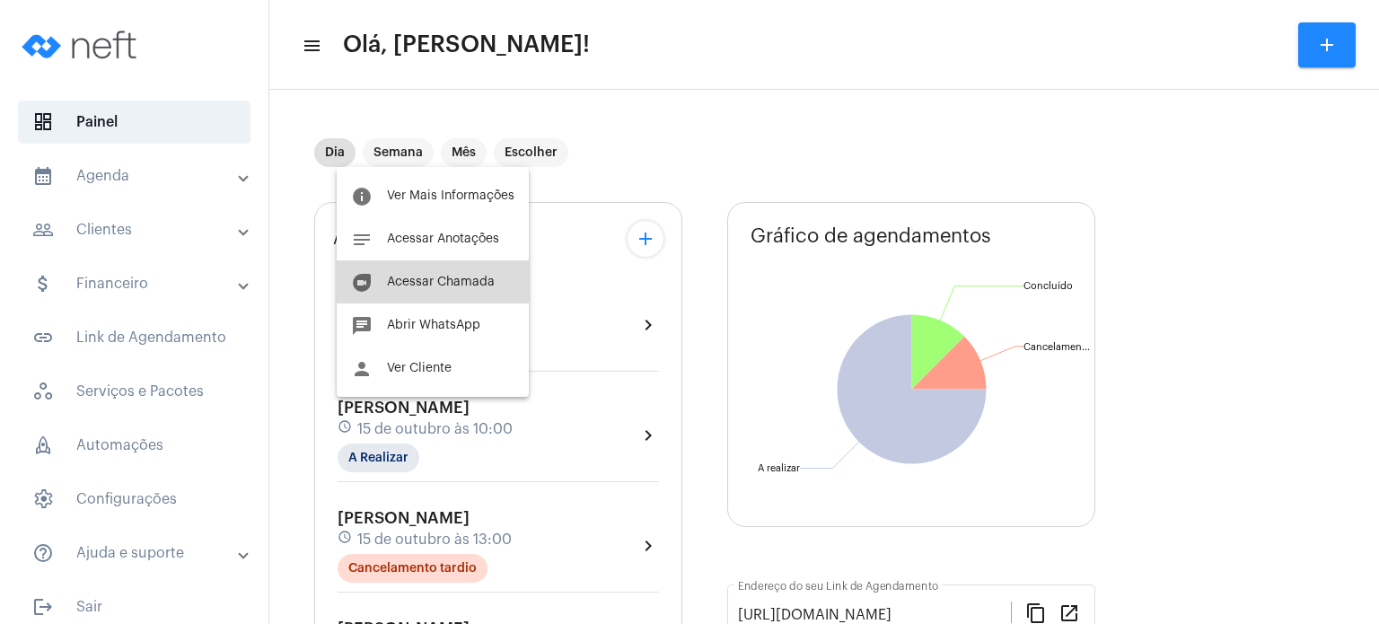
click at [394, 263] on button "duo [PERSON_NAME]" at bounding box center [433, 281] width 192 height 43
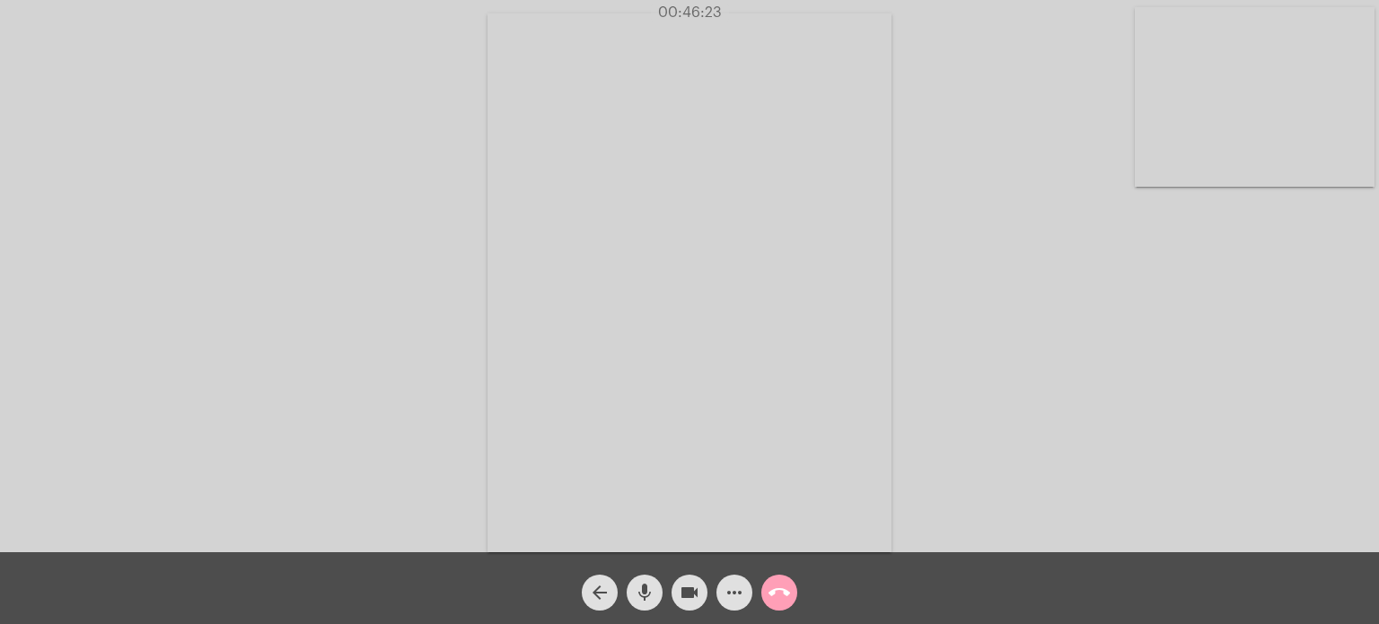
click at [781, 588] on mat-icon "call_end" at bounding box center [779, 593] width 22 height 22
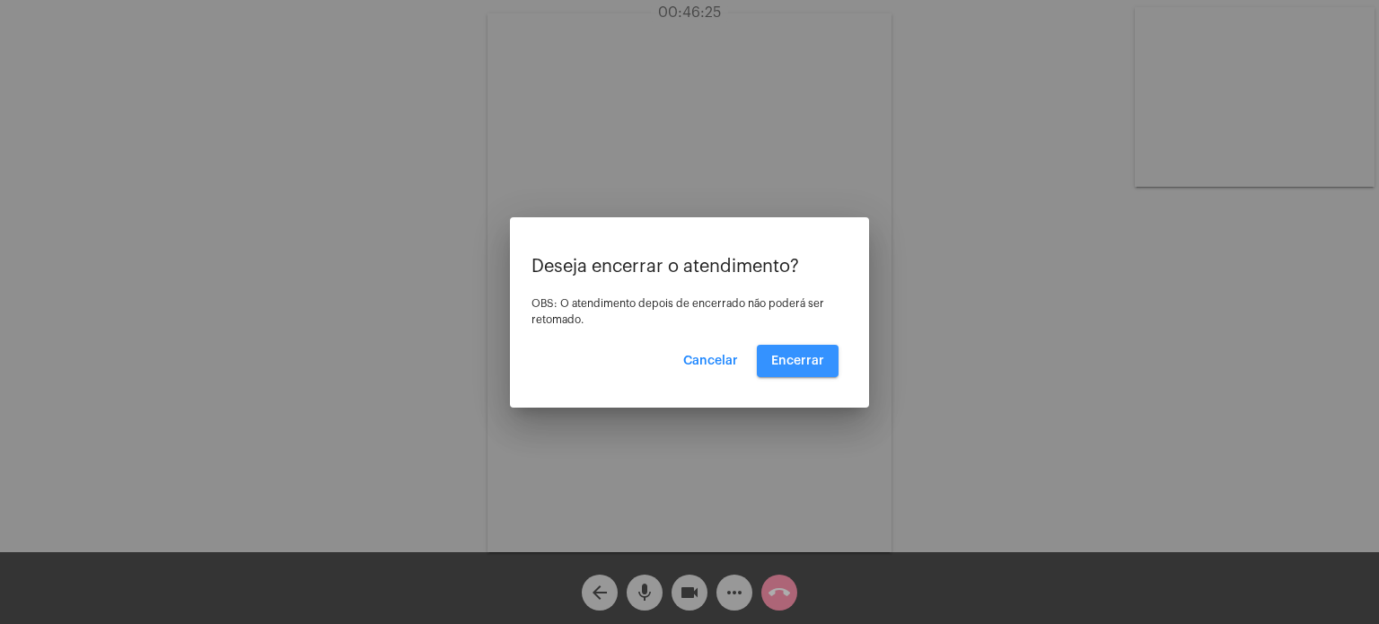
click at [800, 356] on span "Encerrar" at bounding box center [797, 361] width 53 height 13
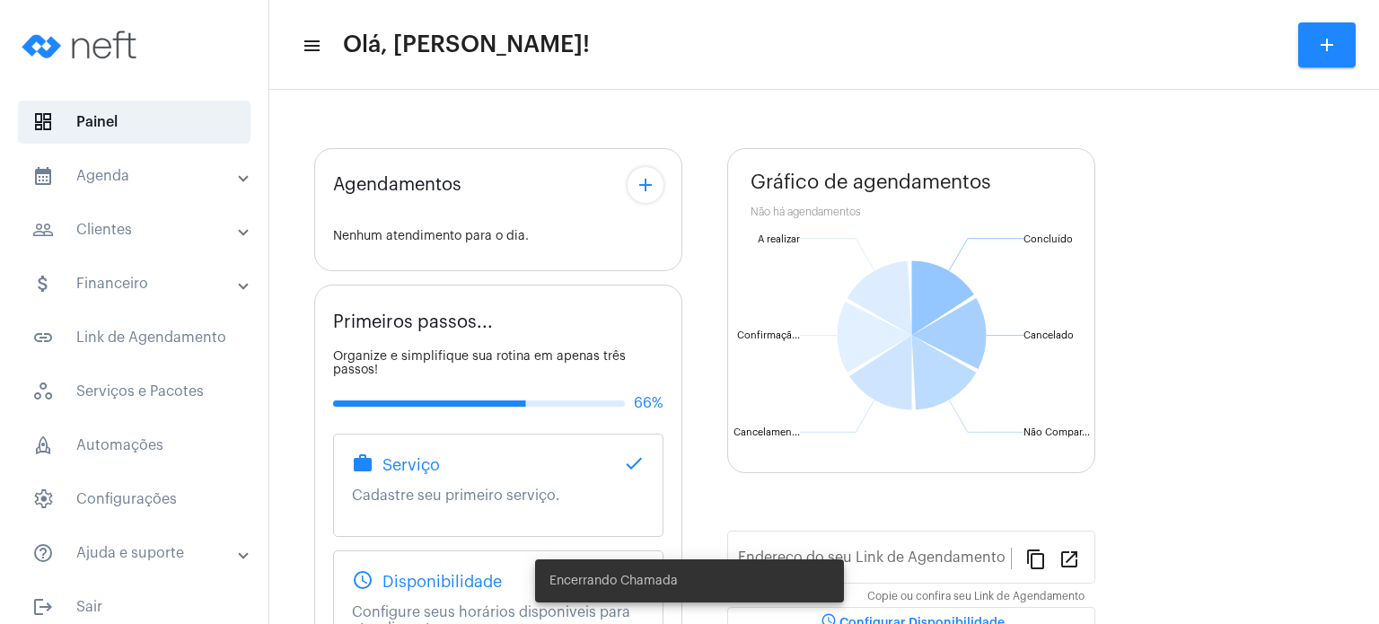
type input "[URL][DOMAIN_NAME]"
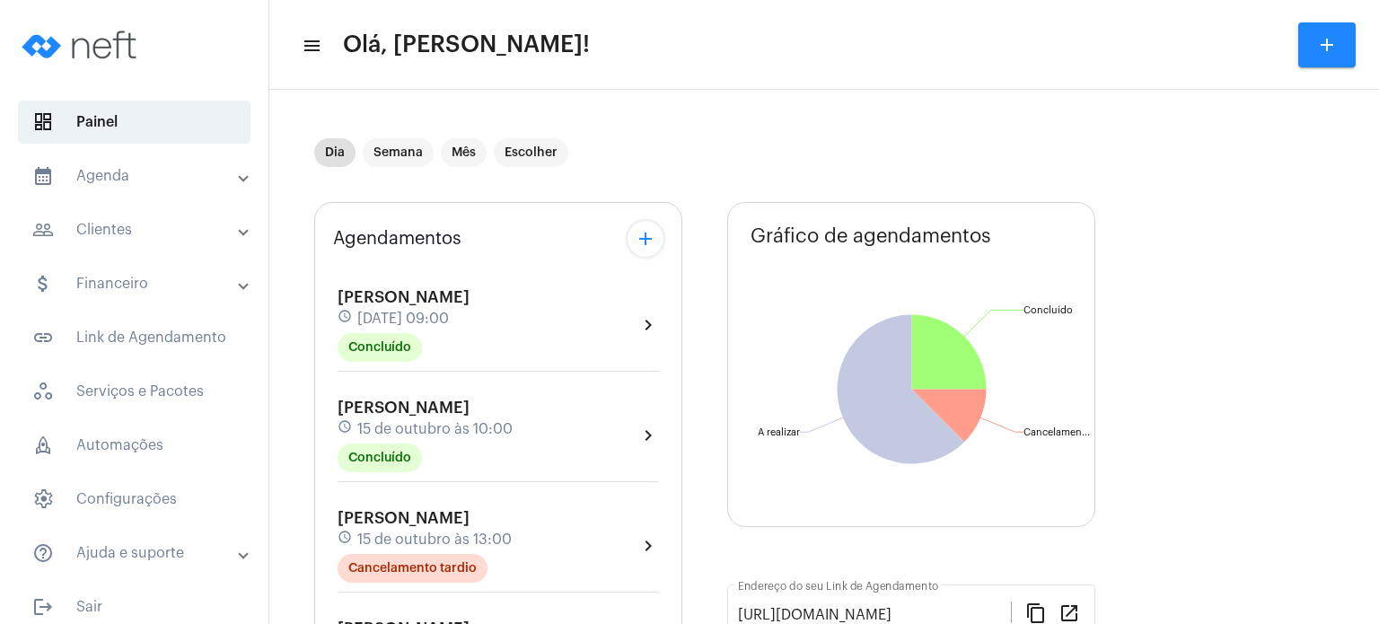
click at [403, 407] on span "[PERSON_NAME]" at bounding box center [403, 407] width 132 height 16
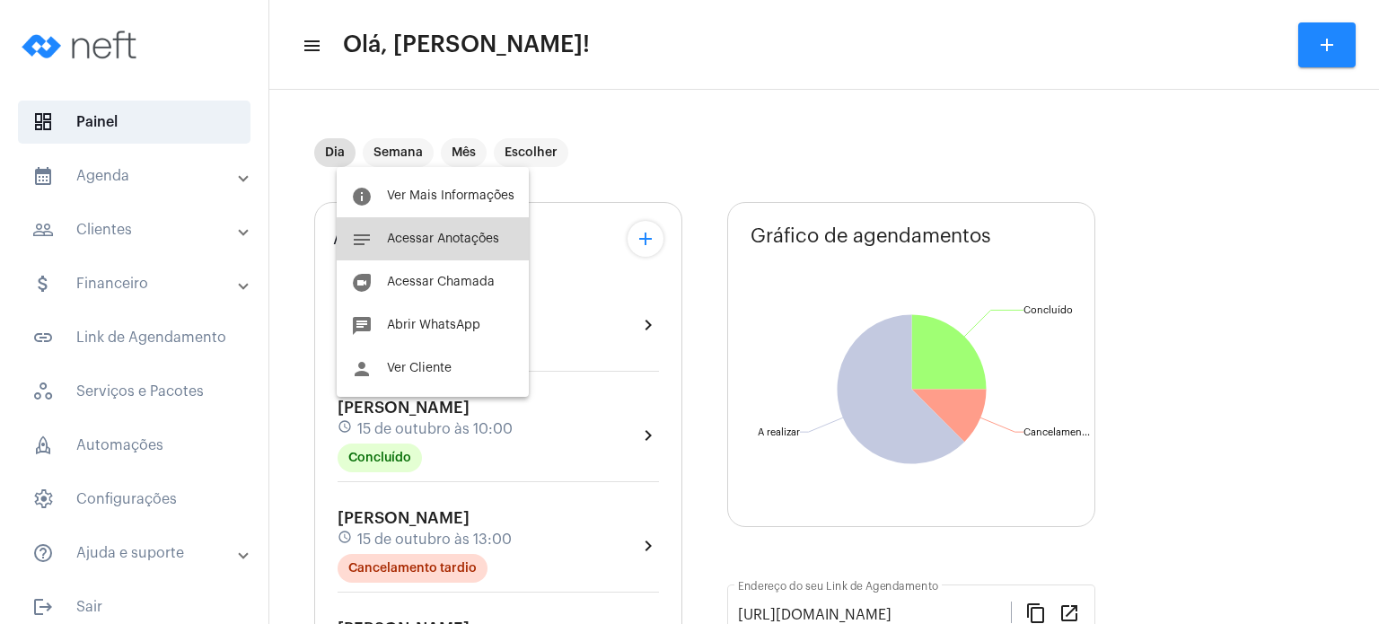
click at [477, 241] on span "Acessar Anotações" at bounding box center [443, 238] width 112 height 13
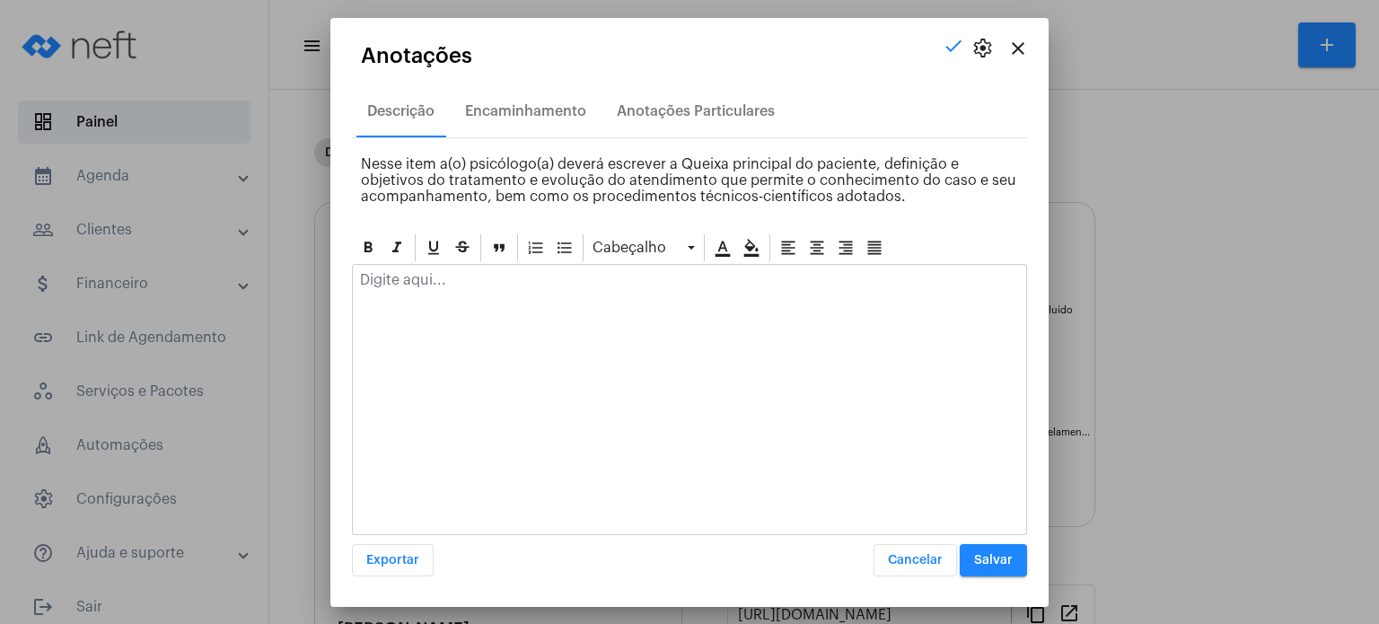
click at [443, 289] on div at bounding box center [689, 284] width 673 height 39
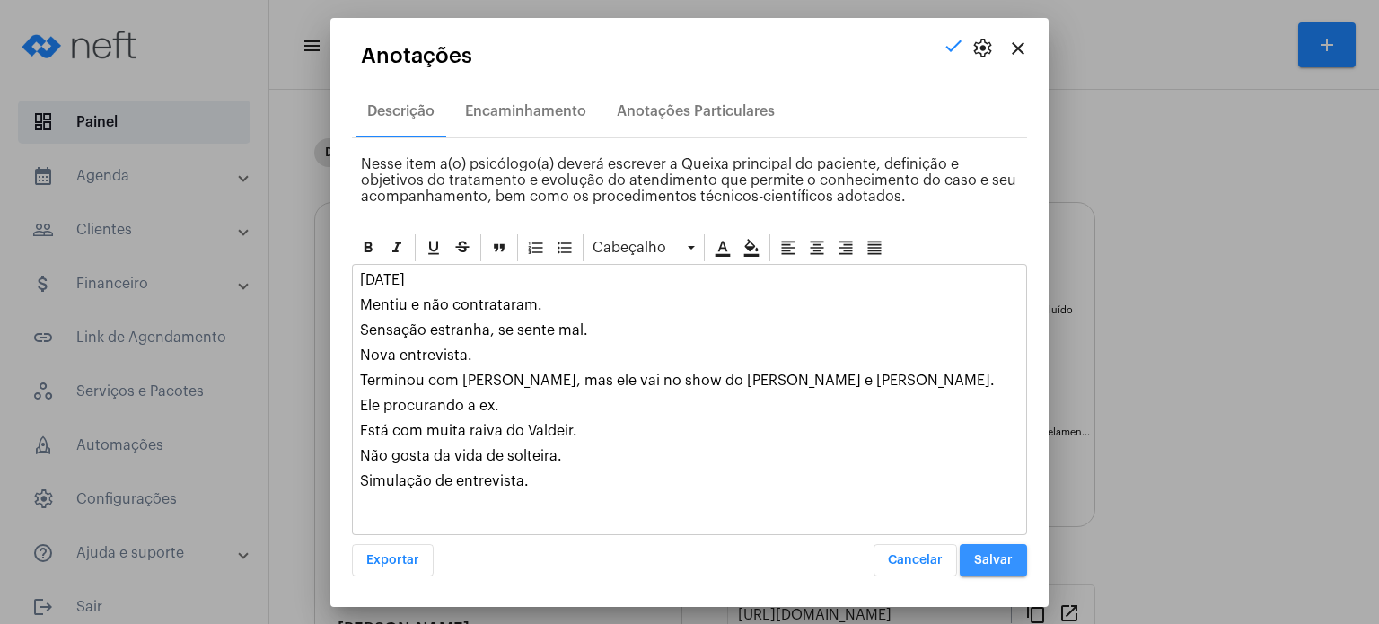
click at [991, 558] on span "Salvar" at bounding box center [993, 560] width 39 height 13
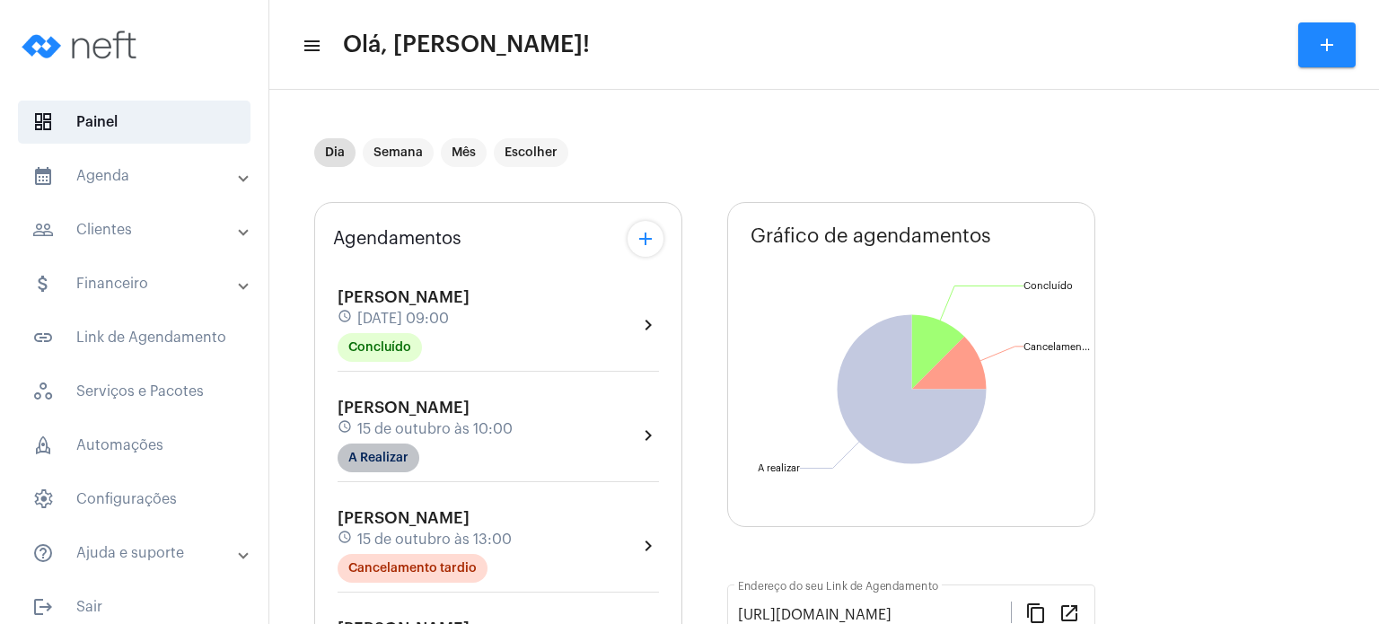
click at [387, 456] on mat-chip "A Realizar" at bounding box center [378, 457] width 82 height 29
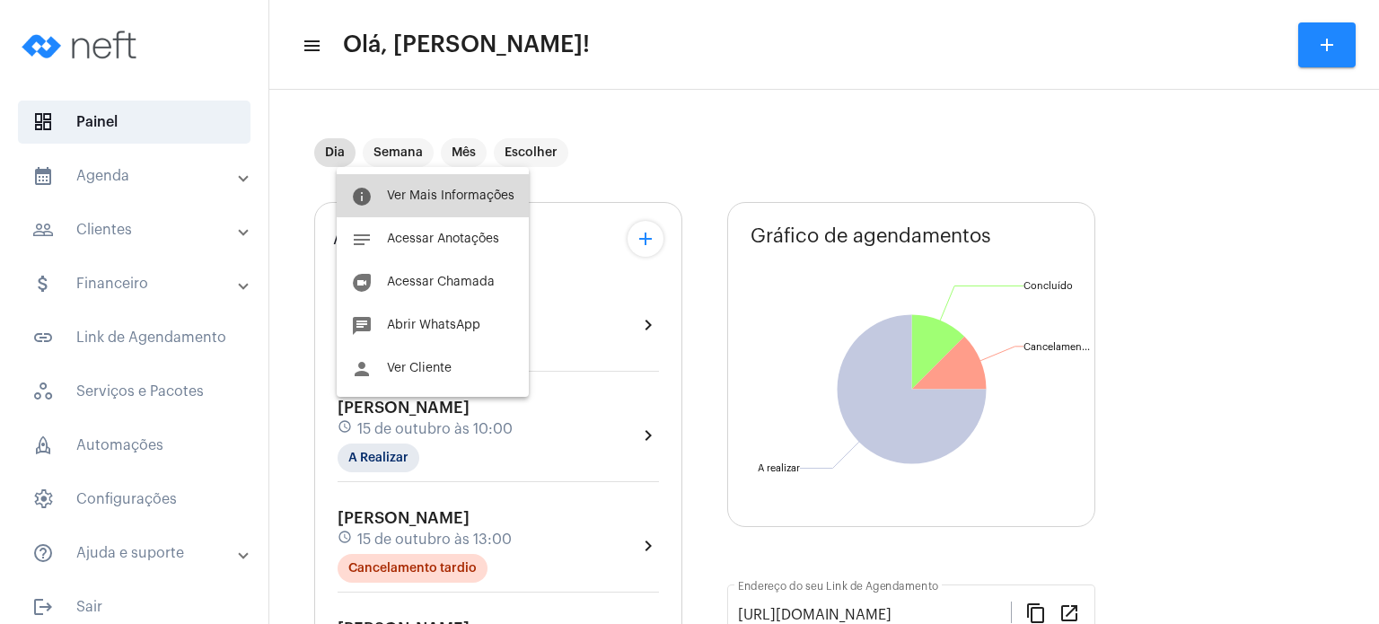
click at [448, 189] on span "Ver Mais Informações" at bounding box center [450, 195] width 127 height 13
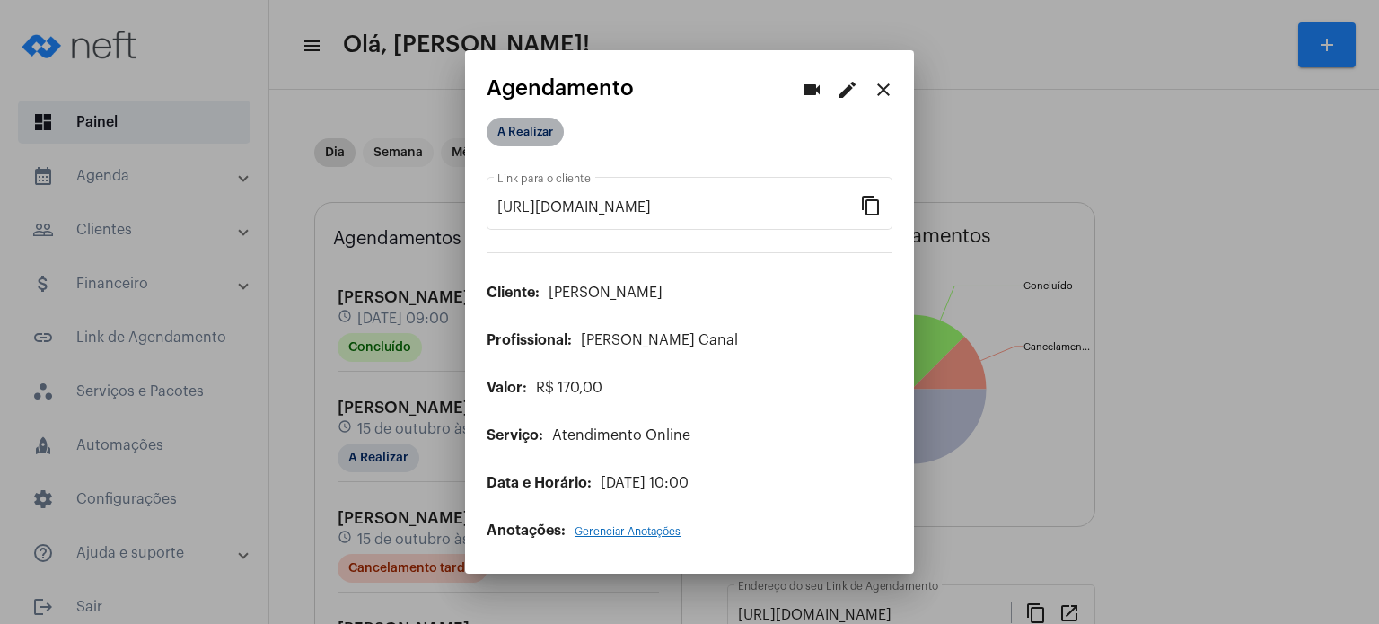
click at [541, 124] on mat-chip "A Realizar" at bounding box center [524, 132] width 77 height 29
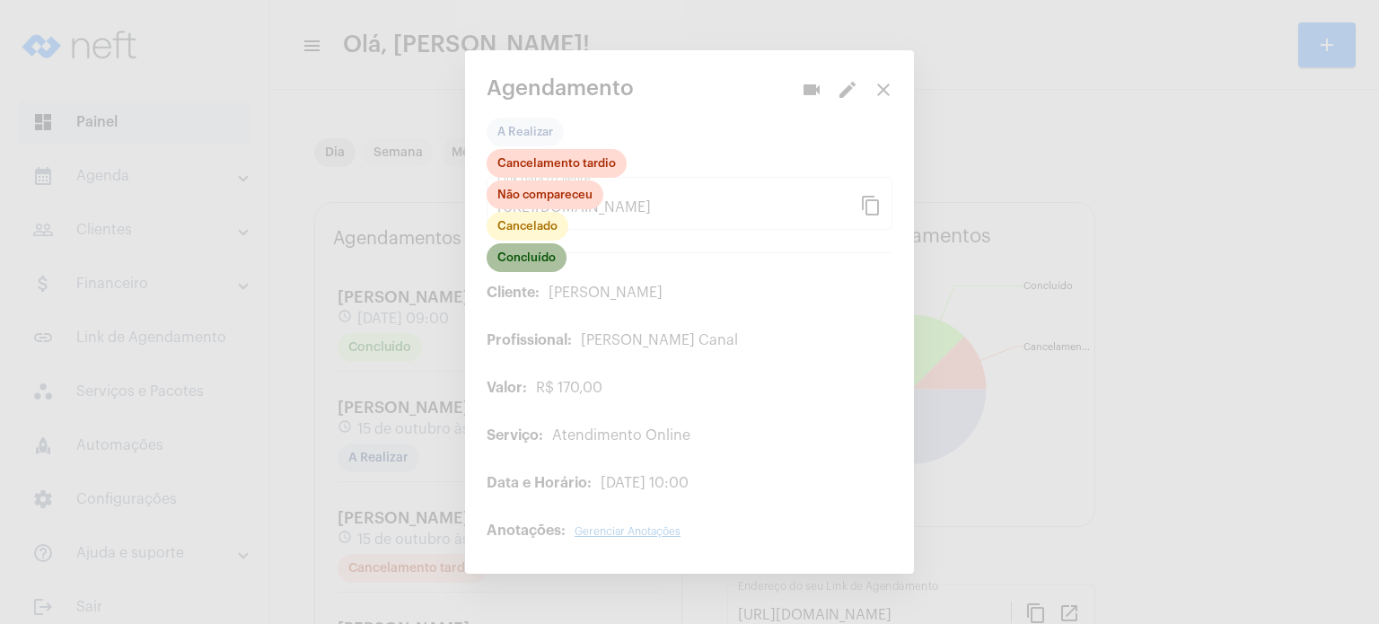
click at [530, 259] on mat-chip "Concluído" at bounding box center [526, 257] width 80 height 29
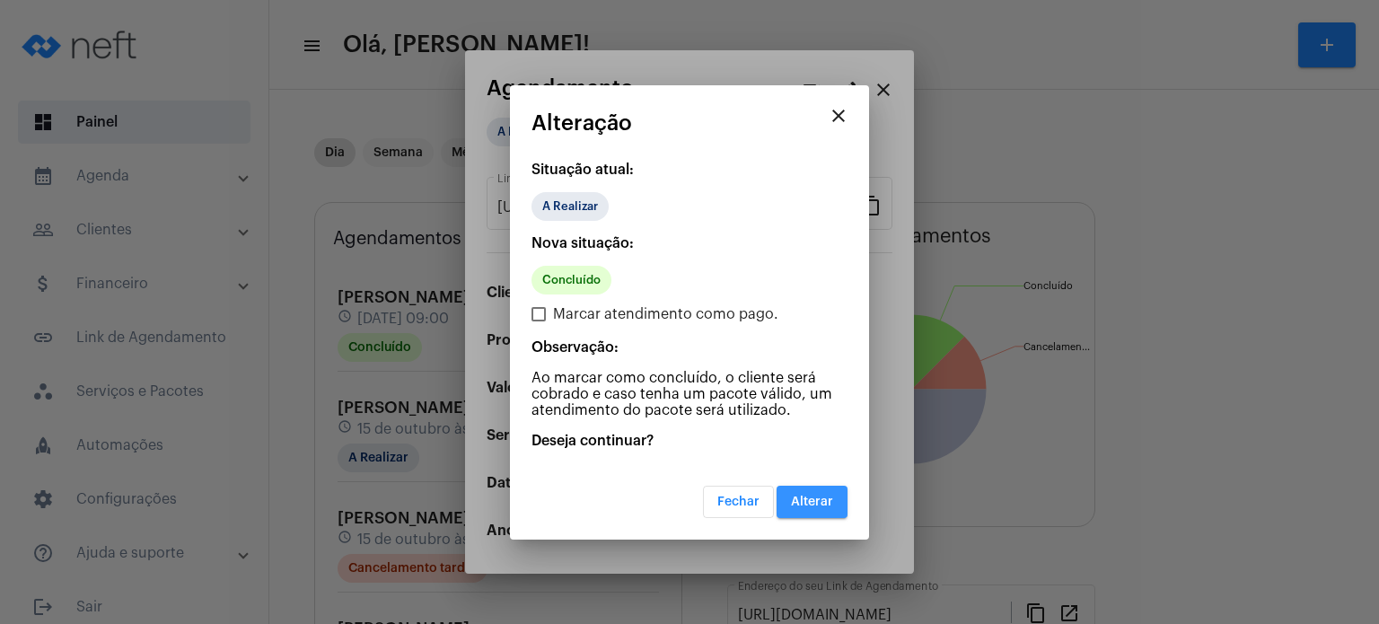
click at [819, 495] on span "Alterar" at bounding box center [812, 501] width 42 height 13
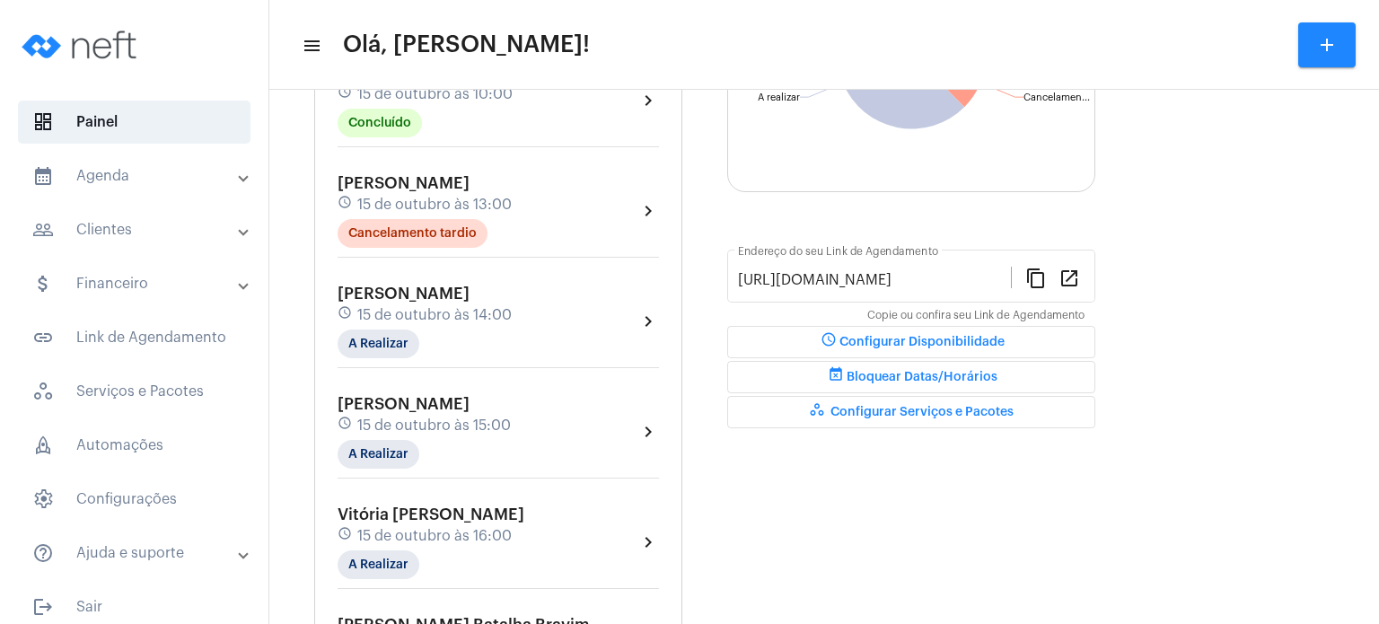
scroll to position [323, 0]
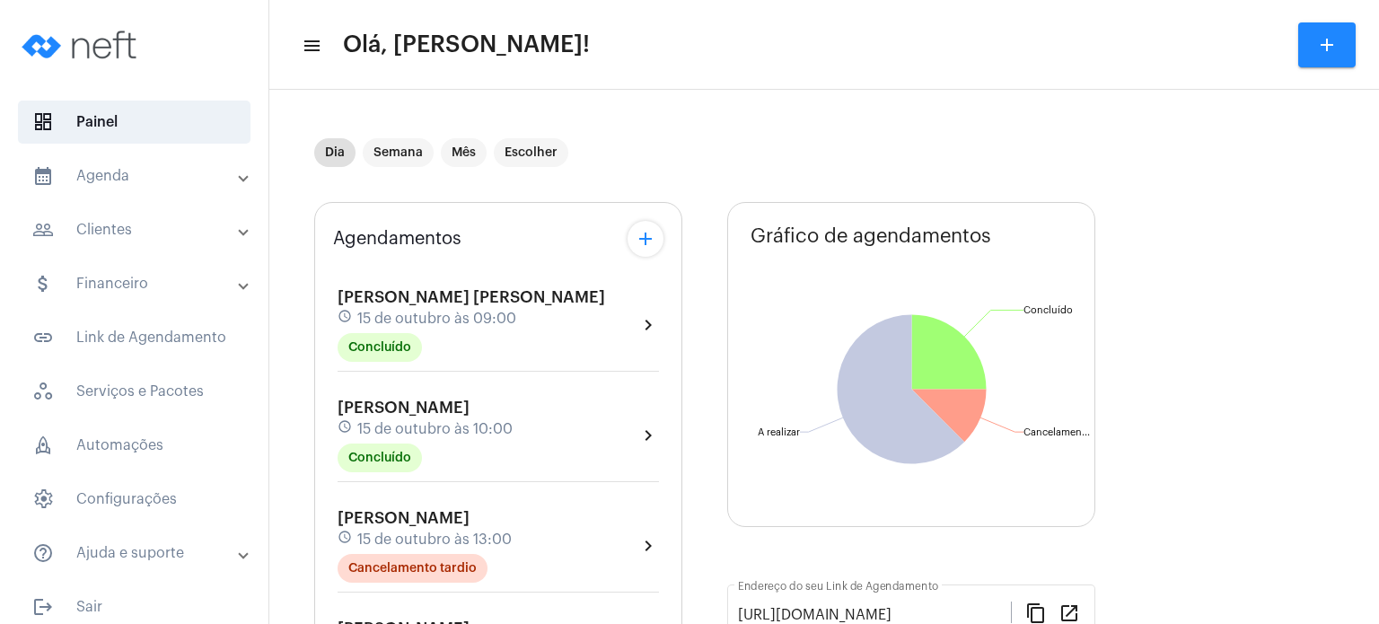
scroll to position [323, 0]
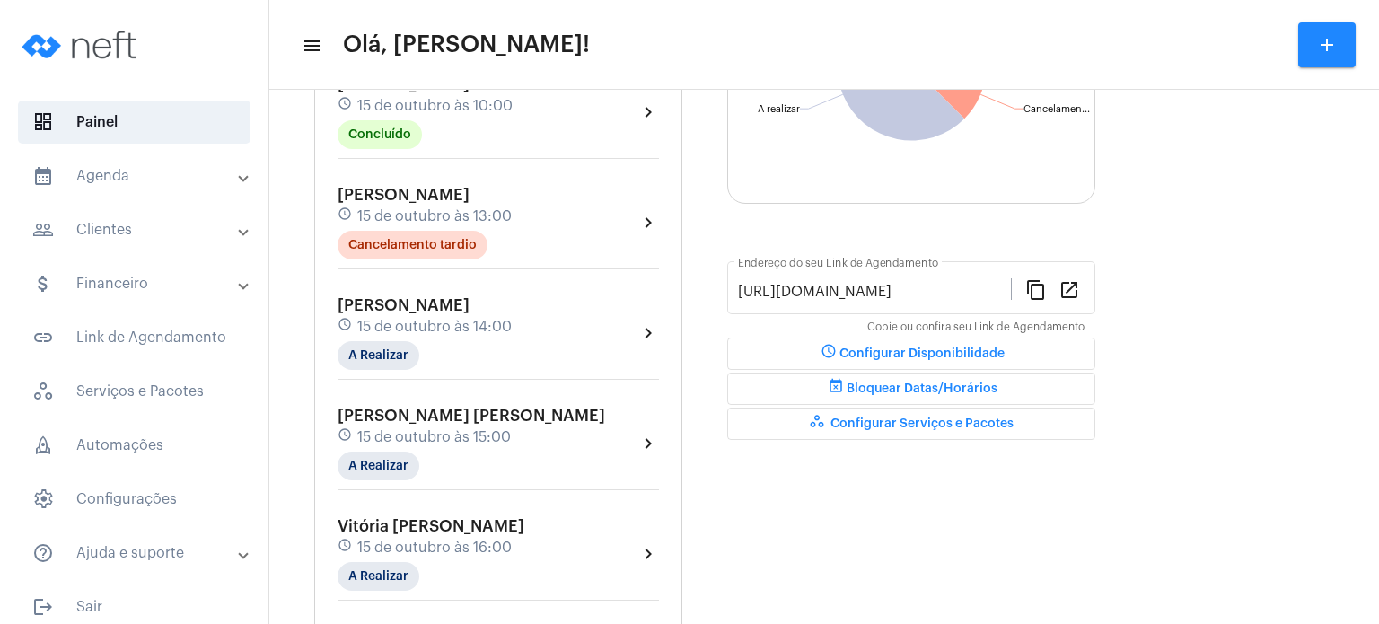
click at [118, 177] on mat-panel-title "calendar_month_outlined Agenda" at bounding box center [135, 176] width 207 height 22
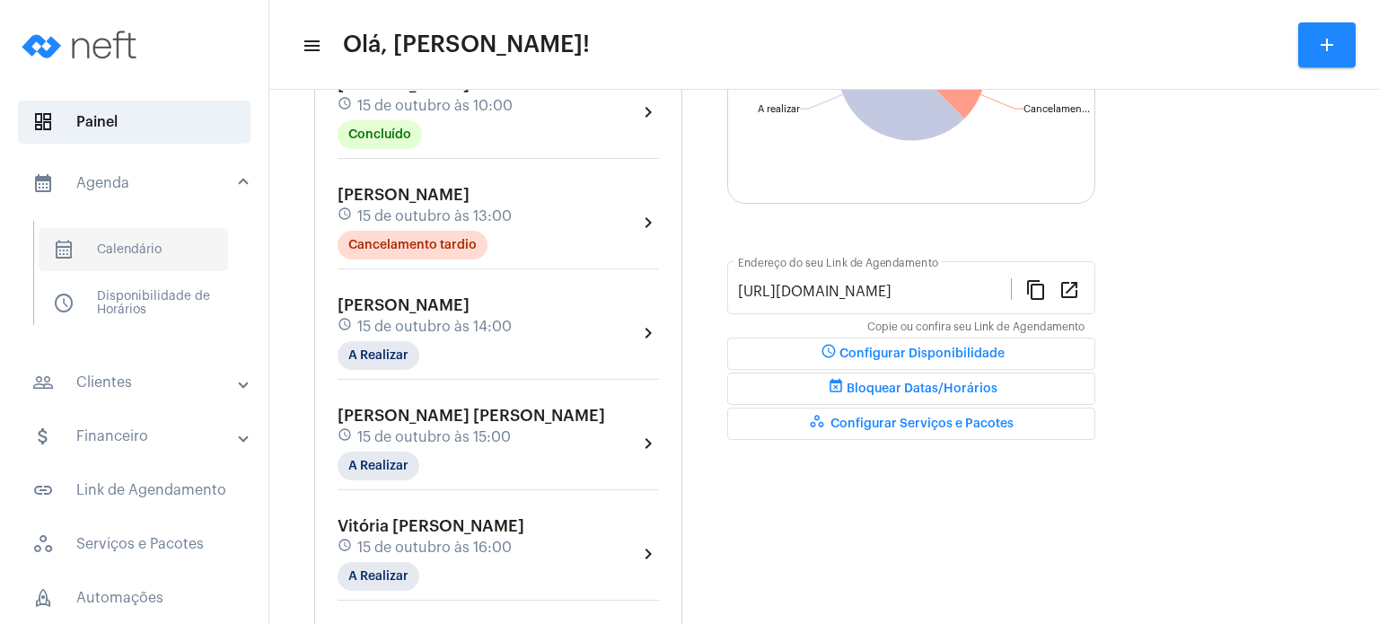
click at [140, 254] on span "calendar_month_outlined Calendário" at bounding box center [133, 249] width 189 height 43
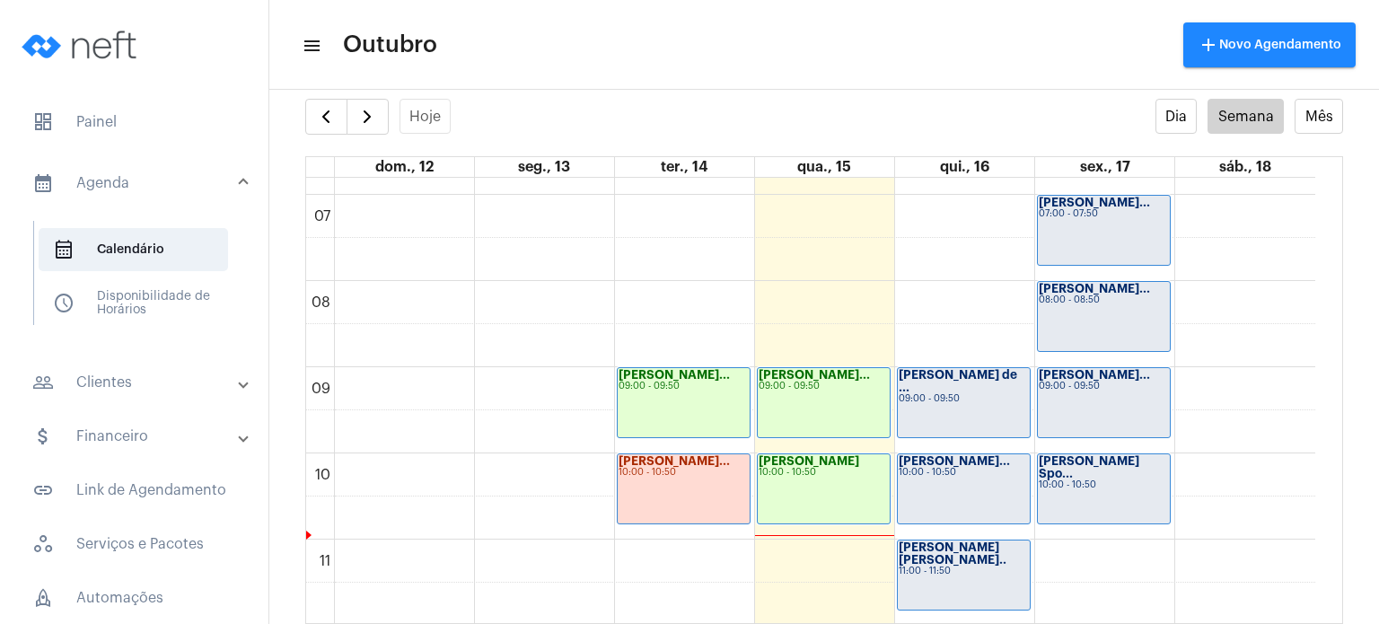
scroll to position [590, 0]
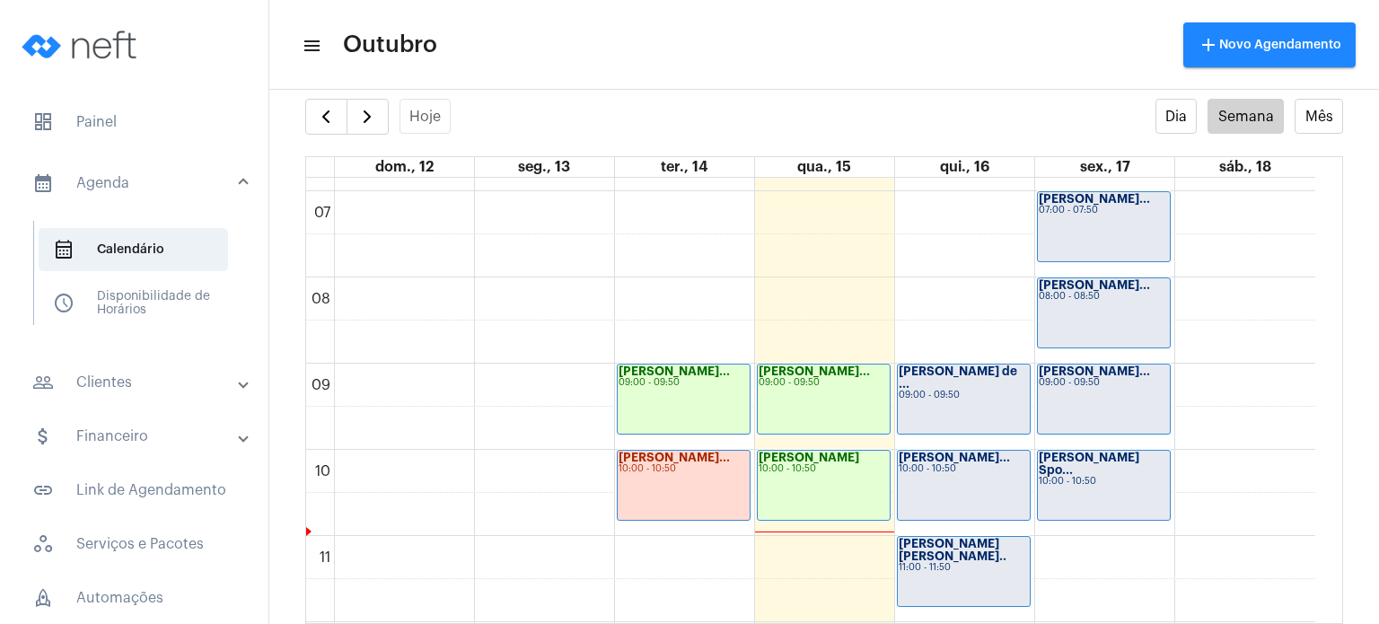
click at [1079, 227] on div "Lorenzo Brunell... 07:00 - 07:50" at bounding box center [1104, 226] width 132 height 69
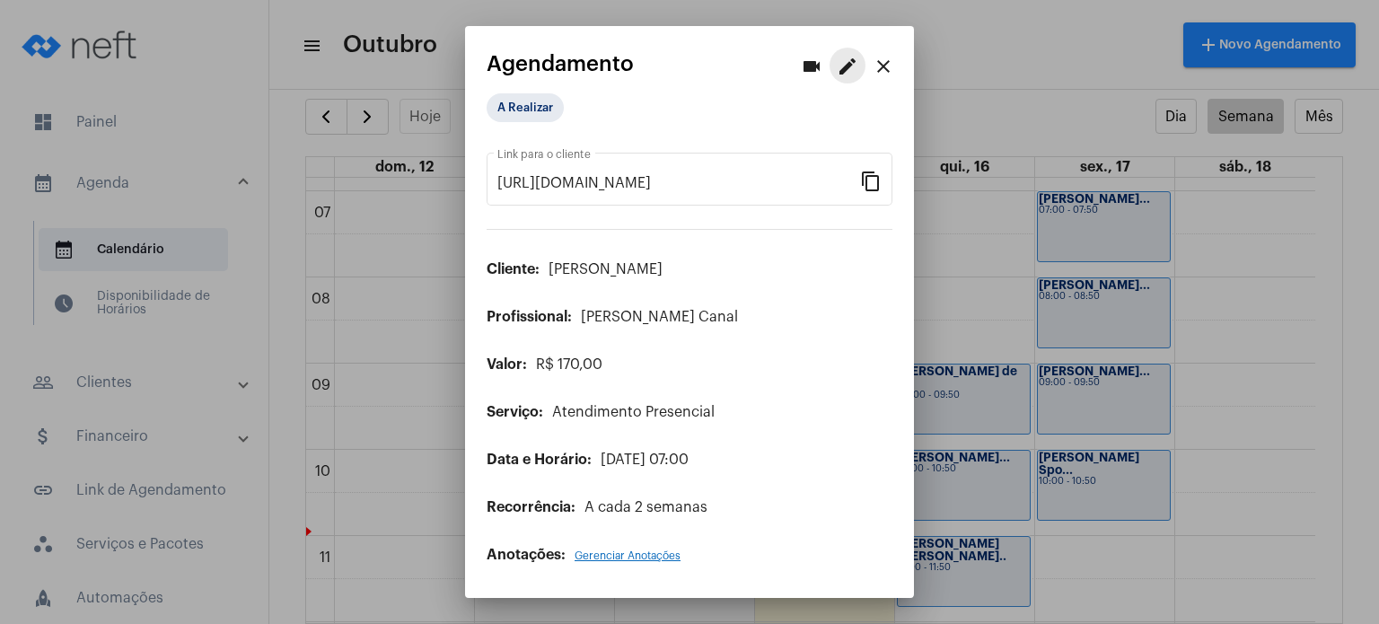
click at [847, 64] on mat-icon "edit" at bounding box center [848, 67] width 22 height 22
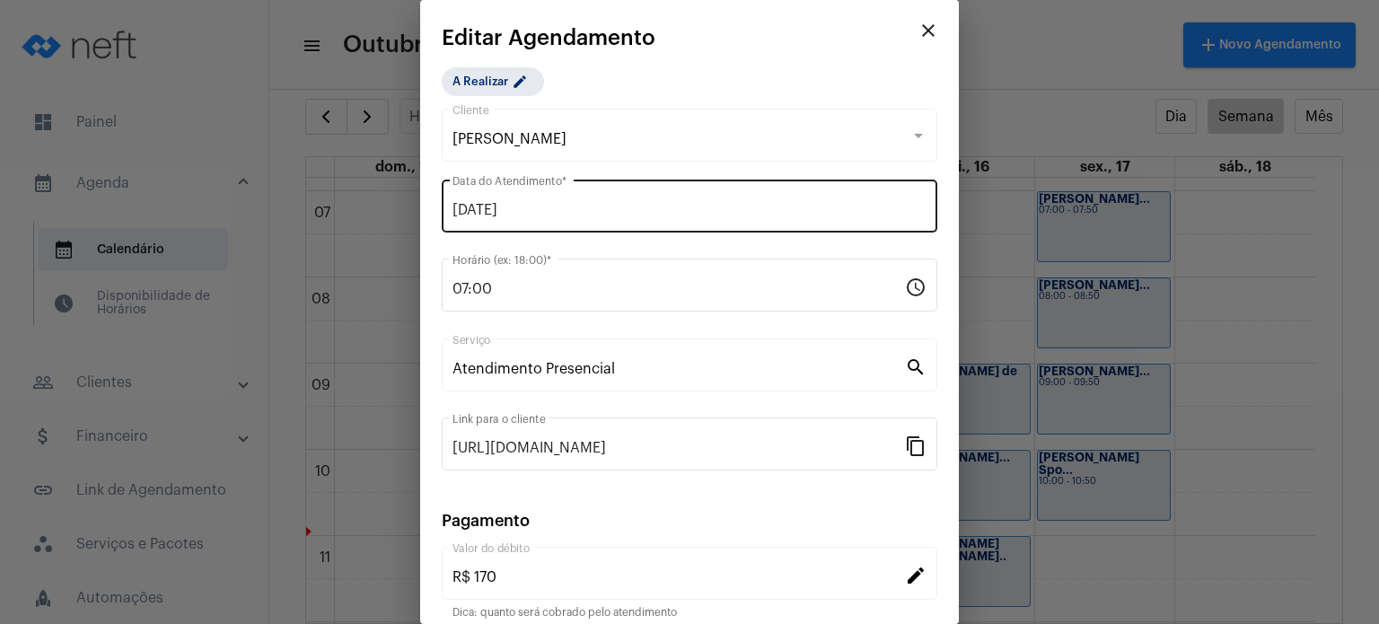
click at [717, 220] on div "17/10/2025 Data do Atendimento *" at bounding box center [689, 204] width 474 height 57
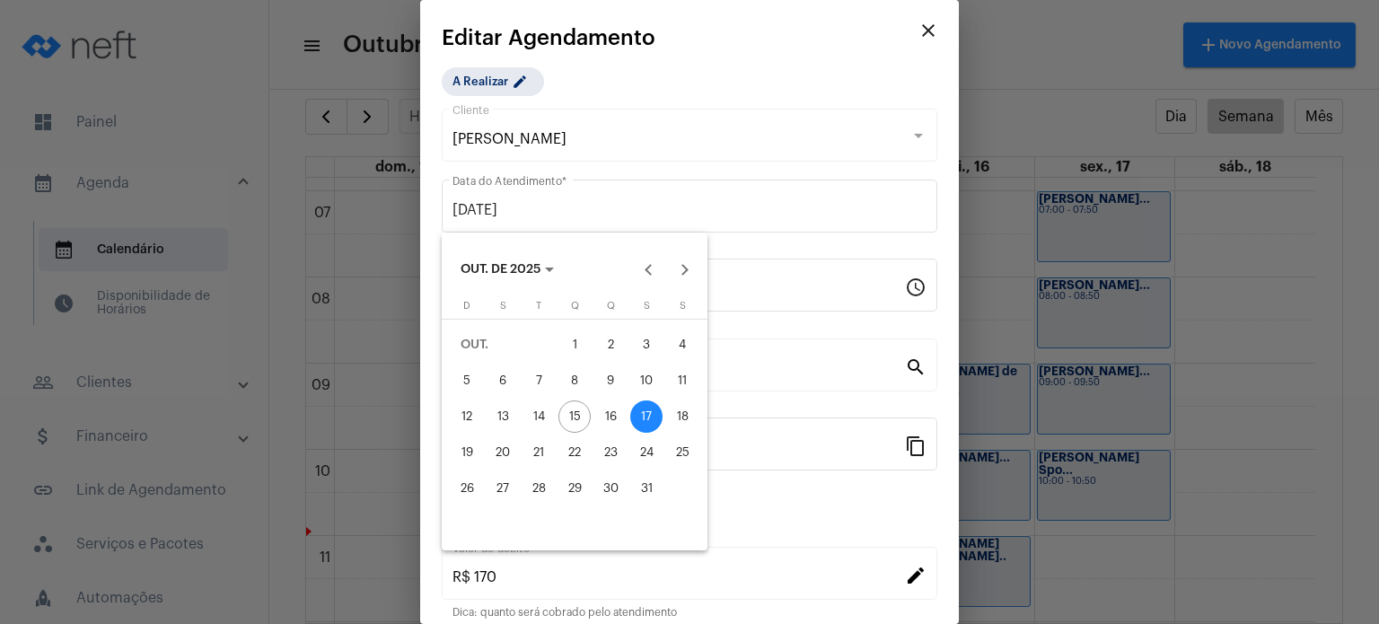
click at [585, 410] on div "15" at bounding box center [574, 416] width 32 height 32
type input "[DATE]"
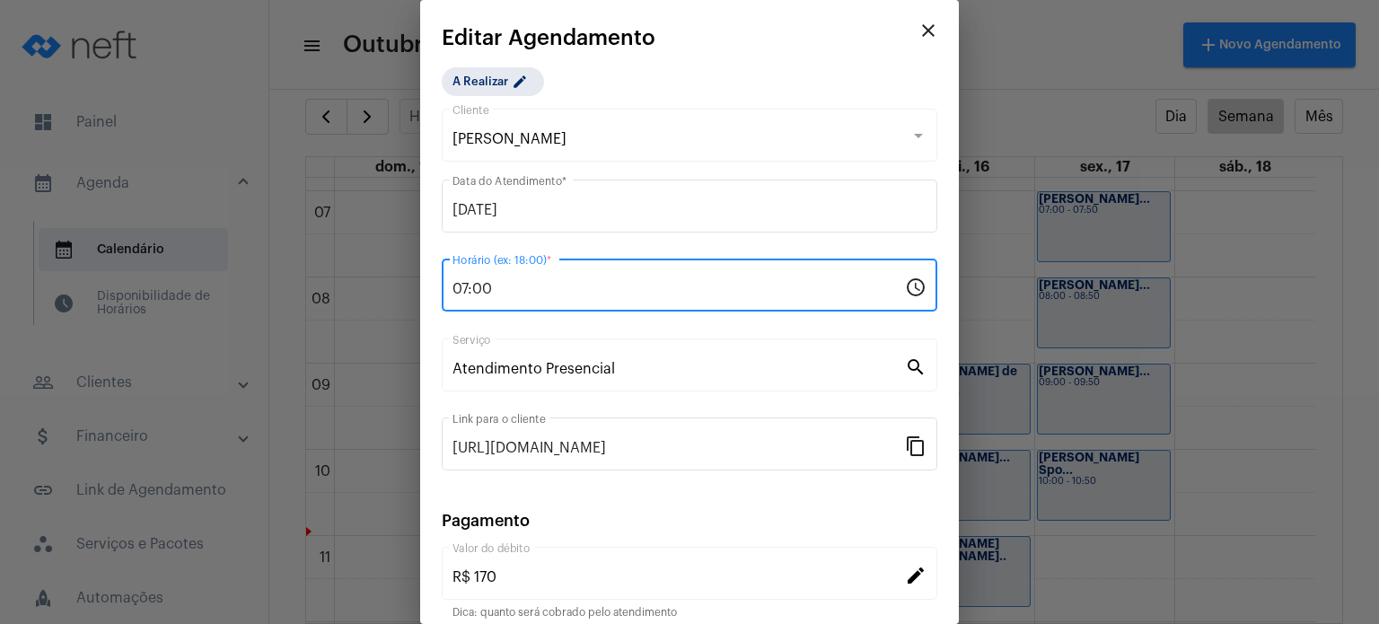
click at [577, 288] on input "07:00" at bounding box center [678, 289] width 452 height 16
type input "0"
type input "13:00"
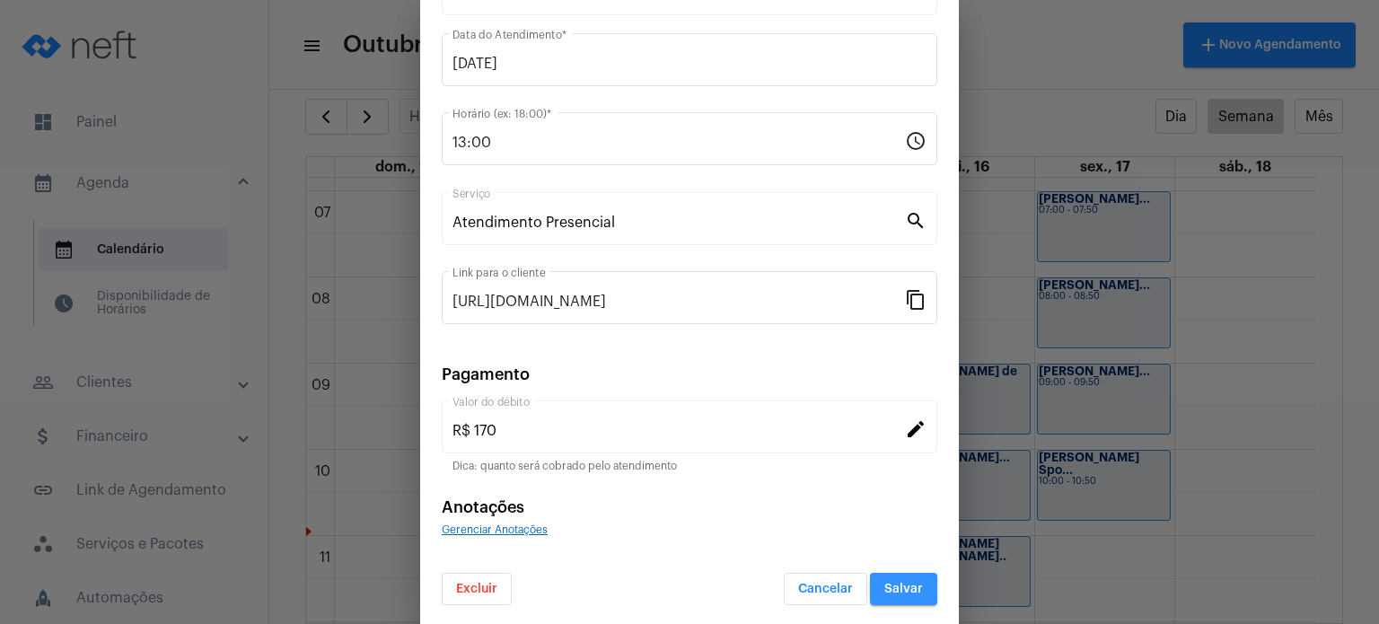
click at [885, 588] on span "Salvar" at bounding box center [903, 589] width 39 height 13
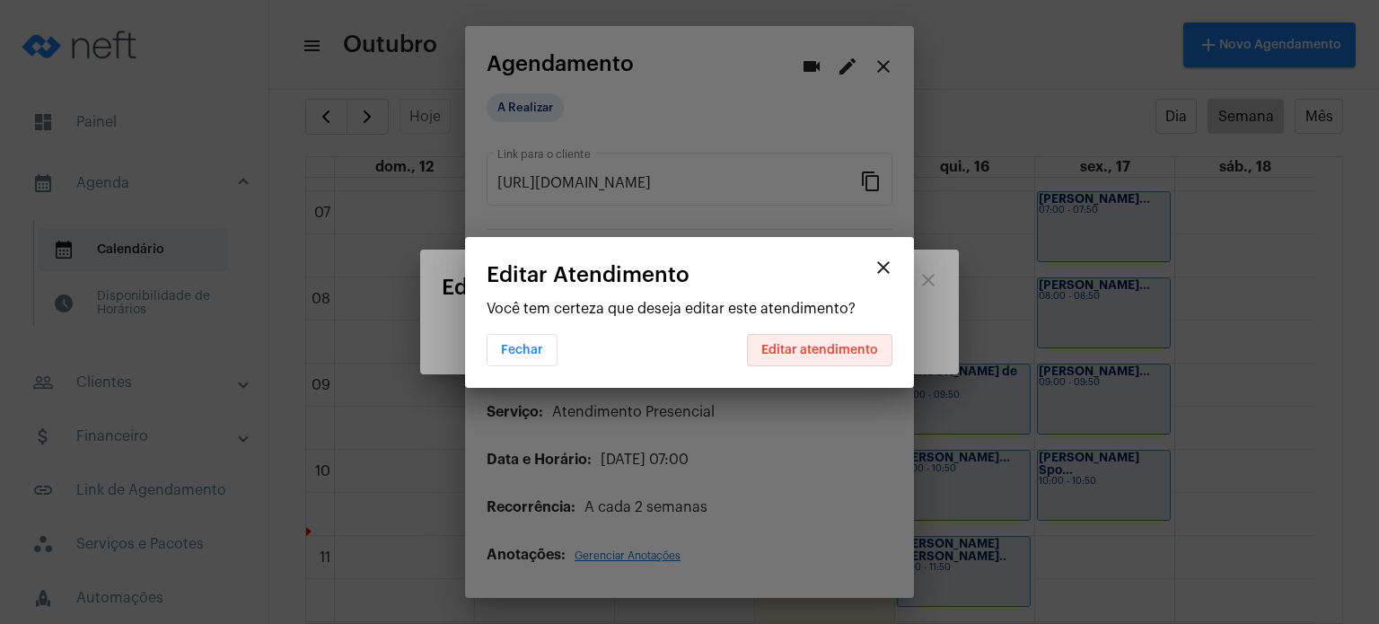
click at [818, 355] on button "Editar atendimento" at bounding box center [819, 350] width 145 height 32
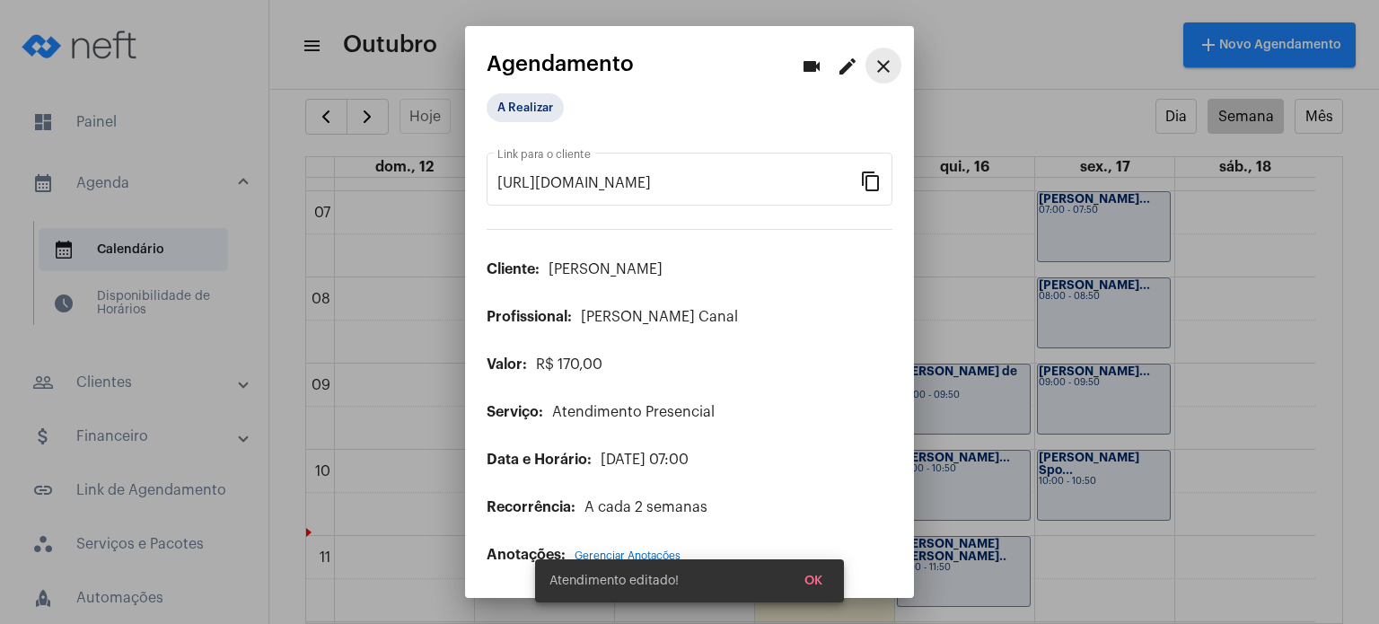
click at [876, 57] on mat-icon "close" at bounding box center [883, 67] width 22 height 22
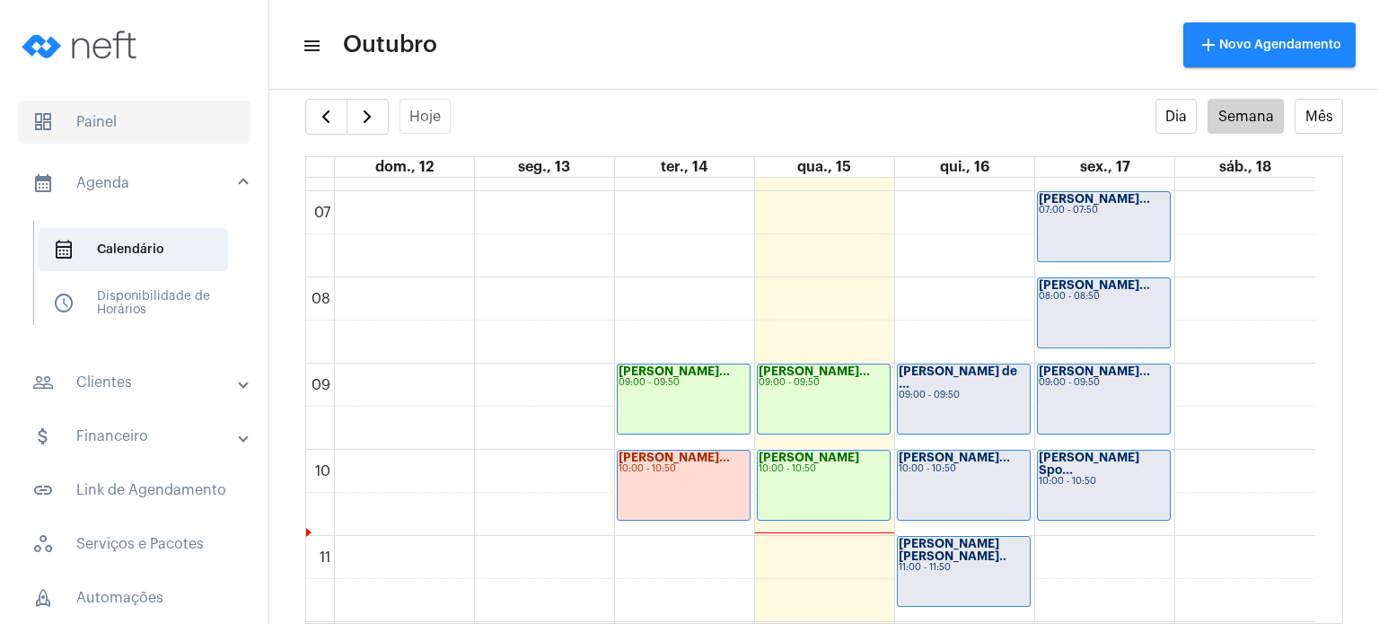
click at [86, 133] on span "dashboard Painel" at bounding box center [134, 122] width 232 height 43
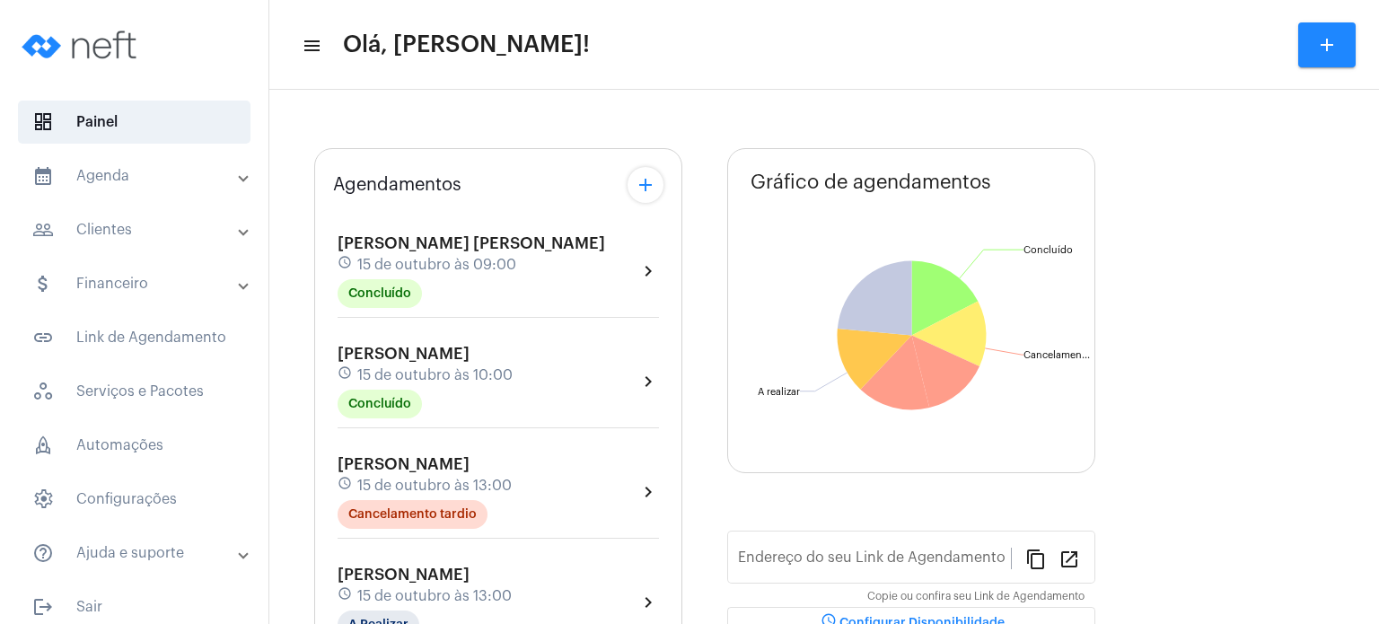
type input "[URL][DOMAIN_NAME]"
